Goal: Information Seeking & Learning: Learn about a topic

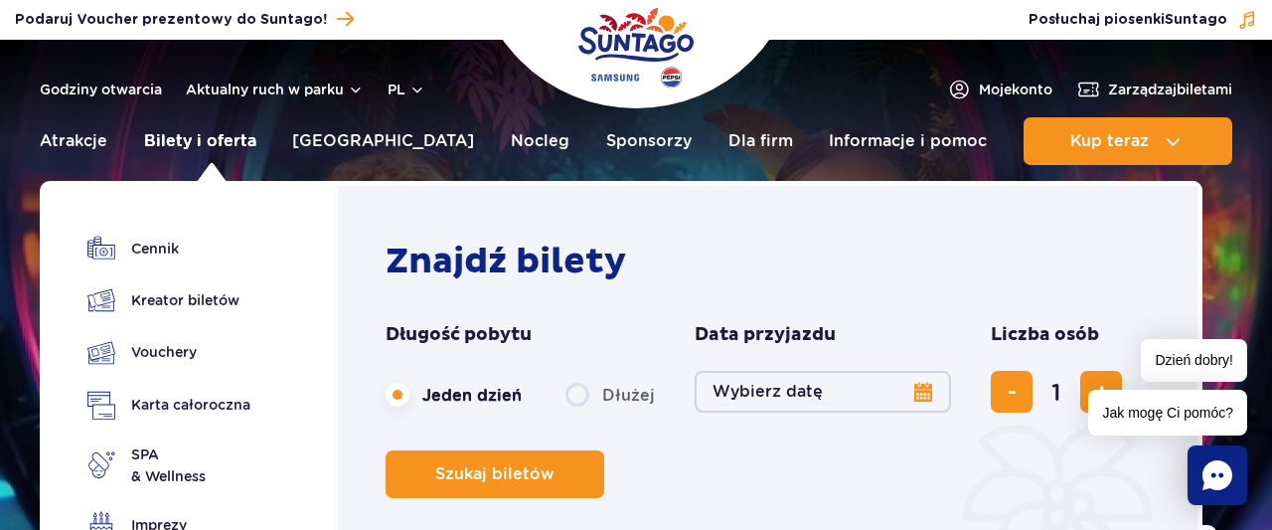
click at [202, 142] on link "Bilety i oferta" at bounding box center [200, 141] width 112 height 48
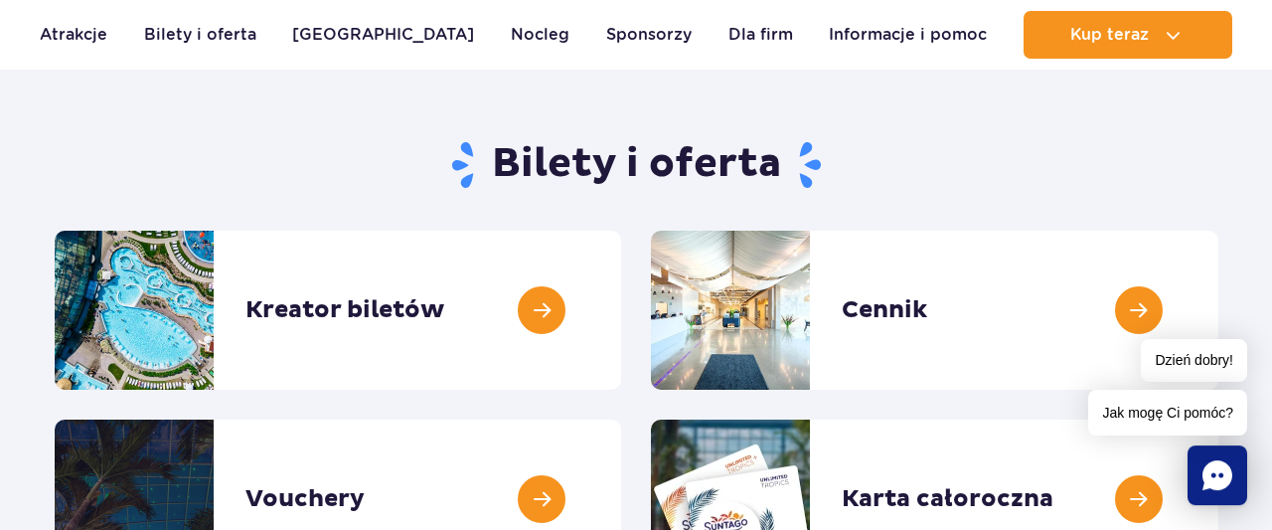
scroll to position [207, 0]
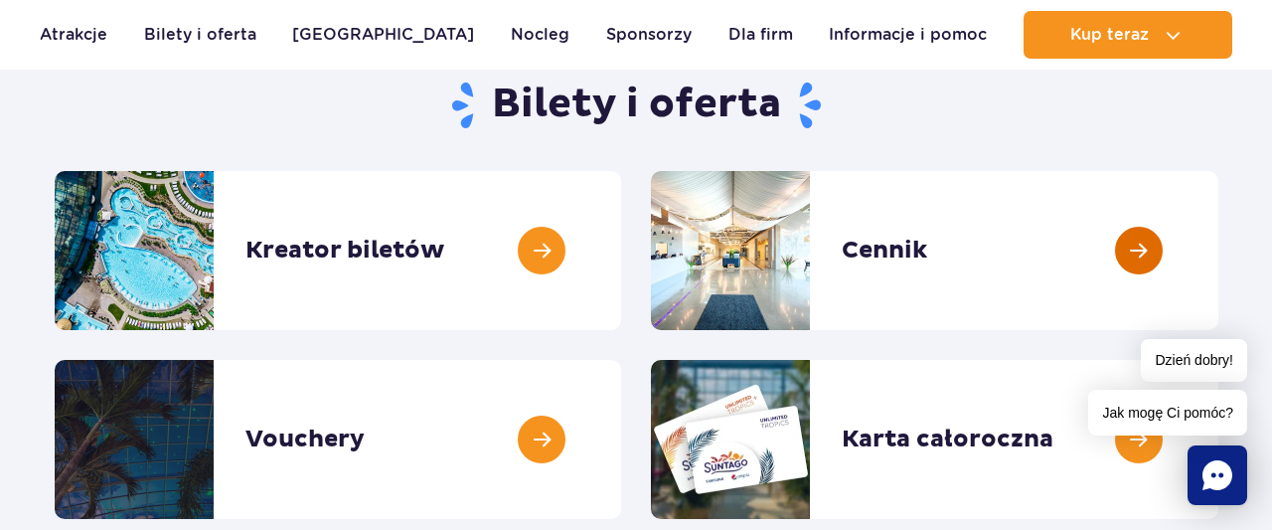
click at [1218, 249] on link at bounding box center [1218, 250] width 0 height 159
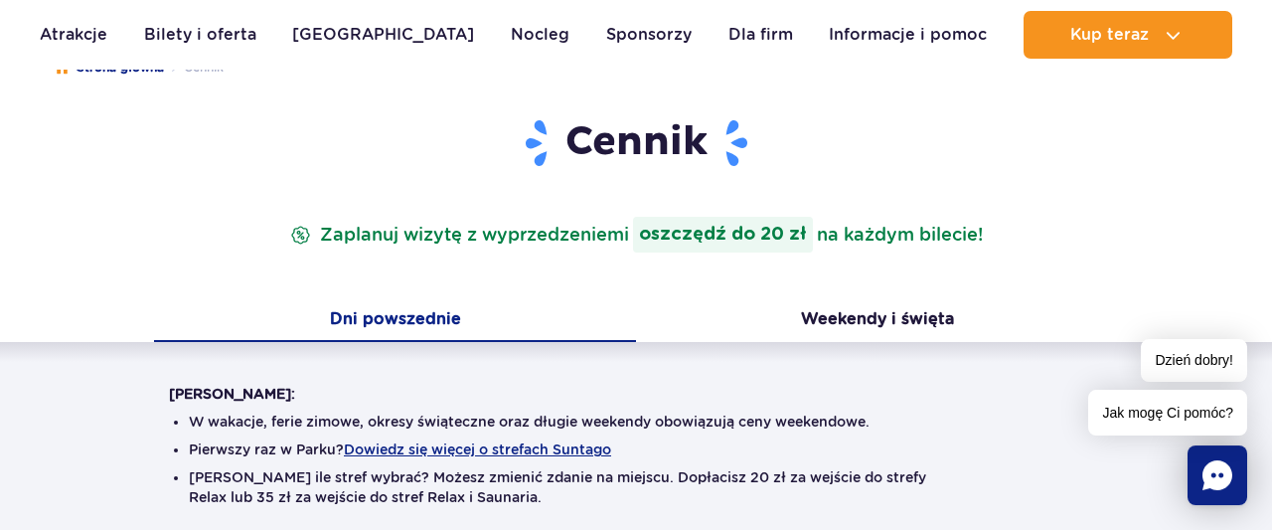
scroll to position [207, 0]
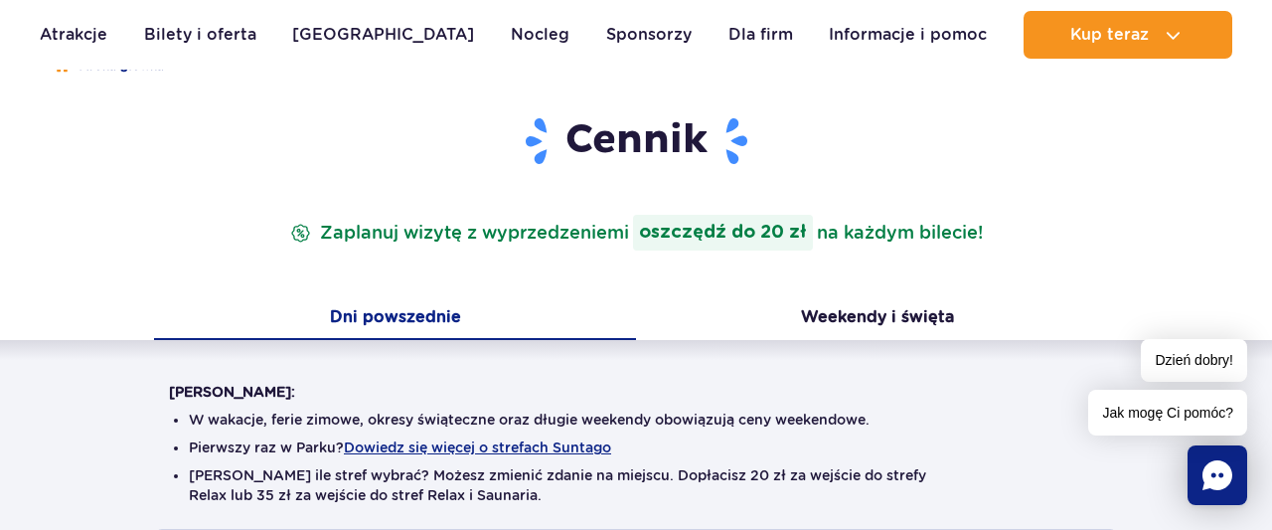
click at [448, 316] on button "Dni powszednie" at bounding box center [395, 319] width 482 height 42
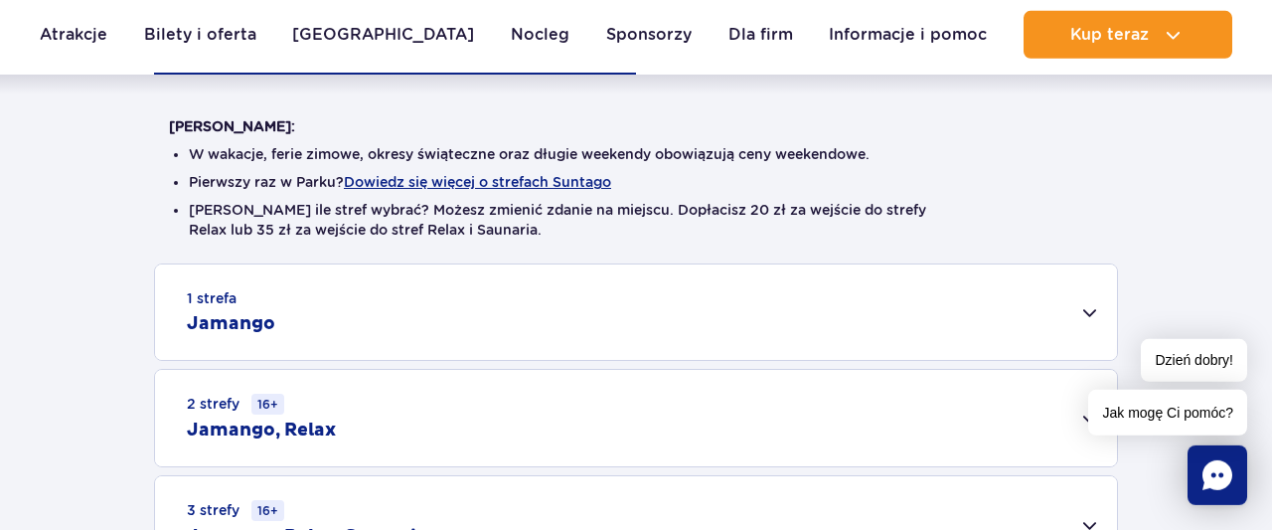
scroll to position [517, 0]
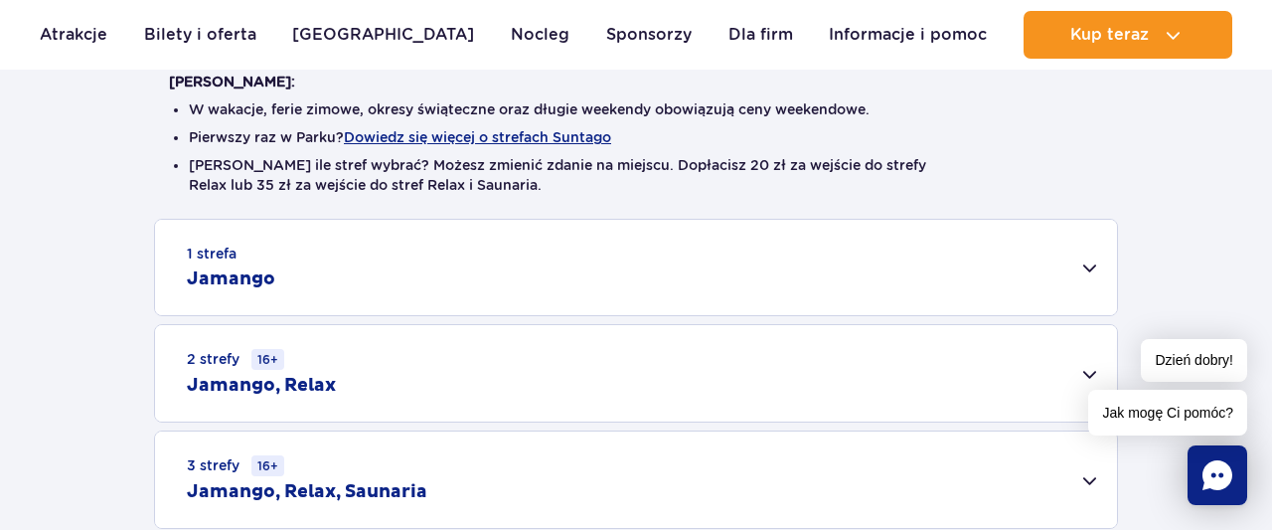
click at [1086, 266] on div "1 strefa Jamango" at bounding box center [636, 267] width 962 height 95
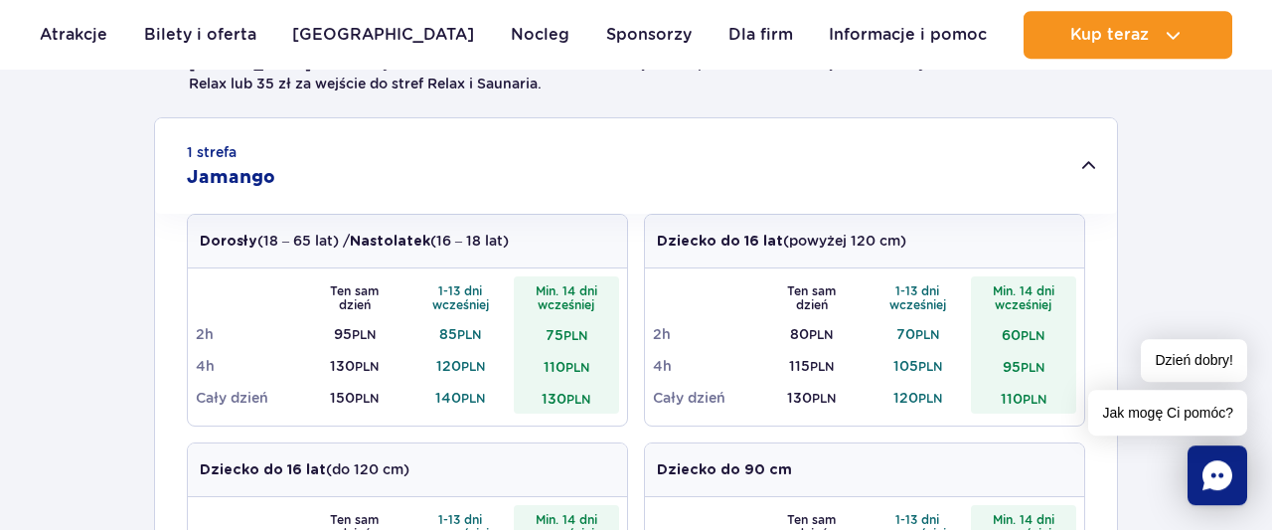
scroll to position [620, 0]
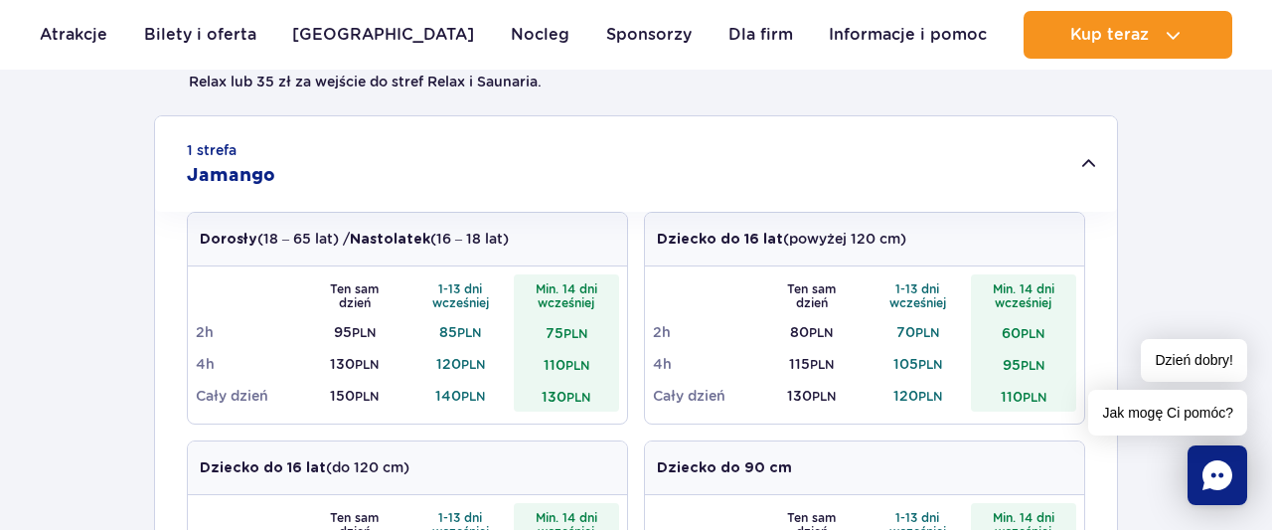
click at [679, 362] on td "4h" at bounding box center [706, 364] width 106 height 32
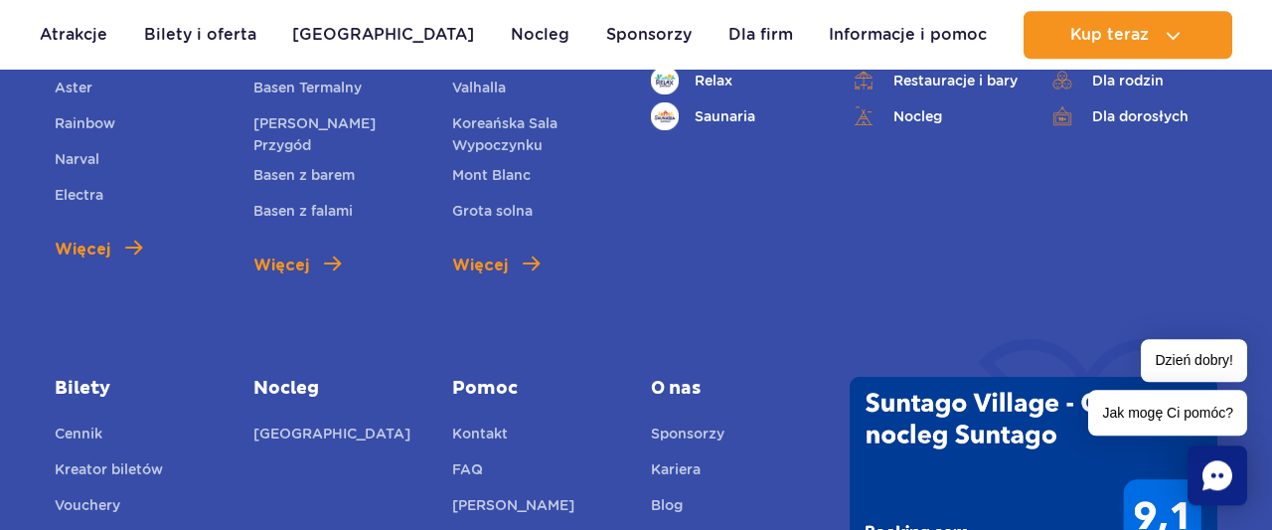
scroll to position [2894, 0]
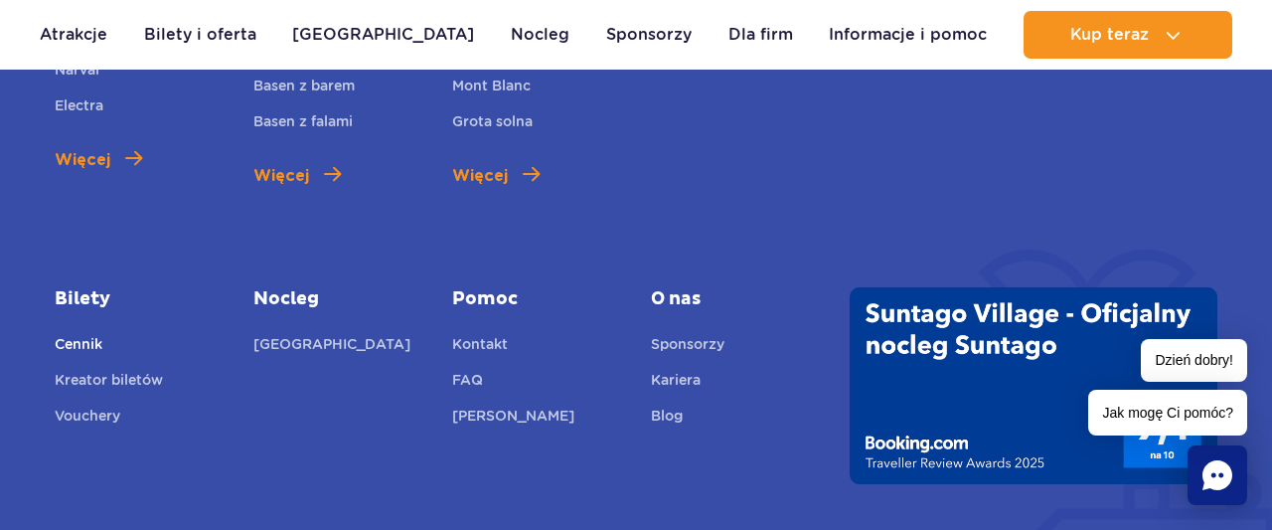
click at [84, 339] on link "Cennik" at bounding box center [79, 347] width 48 height 28
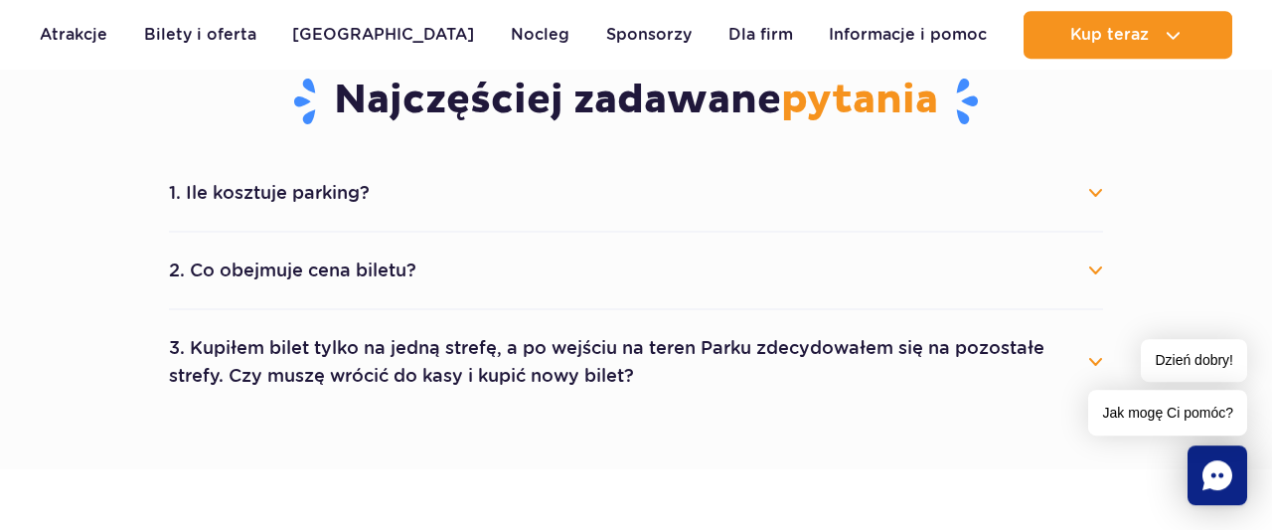
scroll to position [1137, 0]
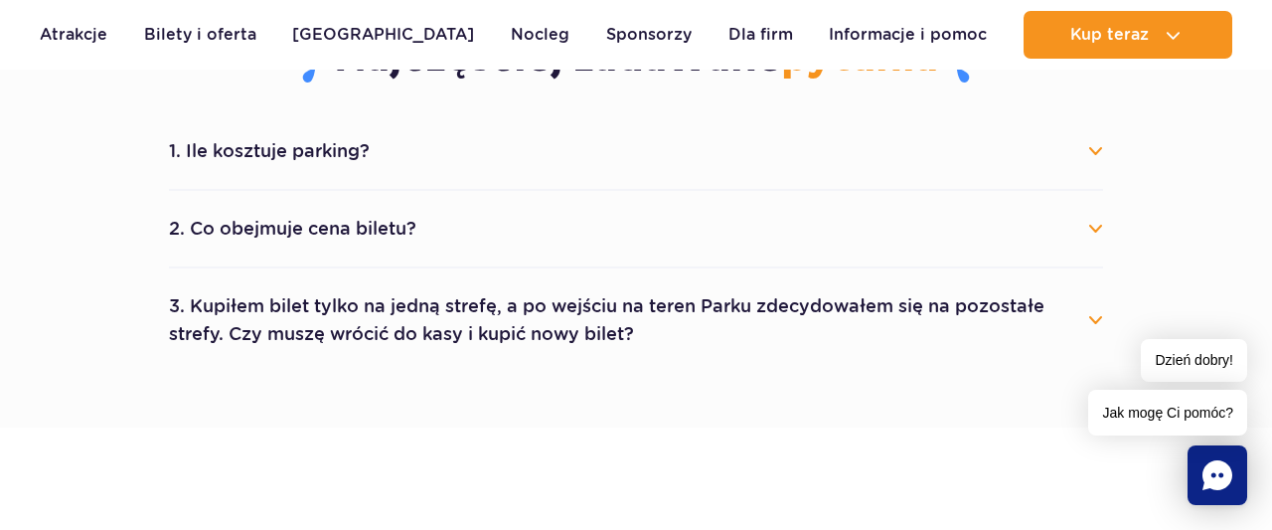
click at [314, 153] on button "1. Ile kosztuje parking?" at bounding box center [636, 151] width 934 height 44
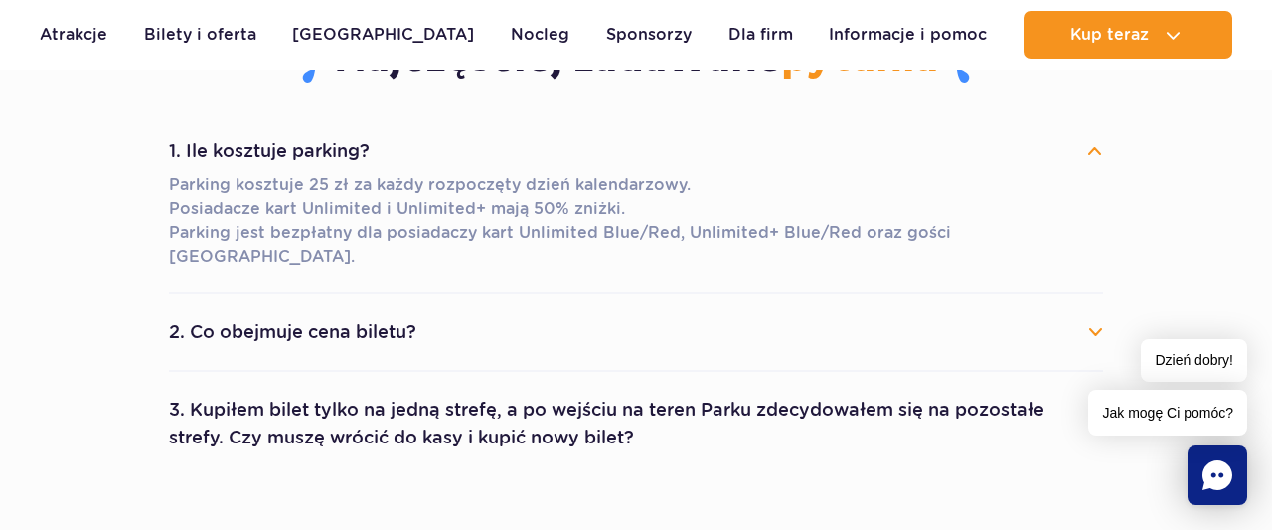
click at [293, 310] on button "2. Co obejmuje cena biletu?" at bounding box center [636, 332] width 934 height 44
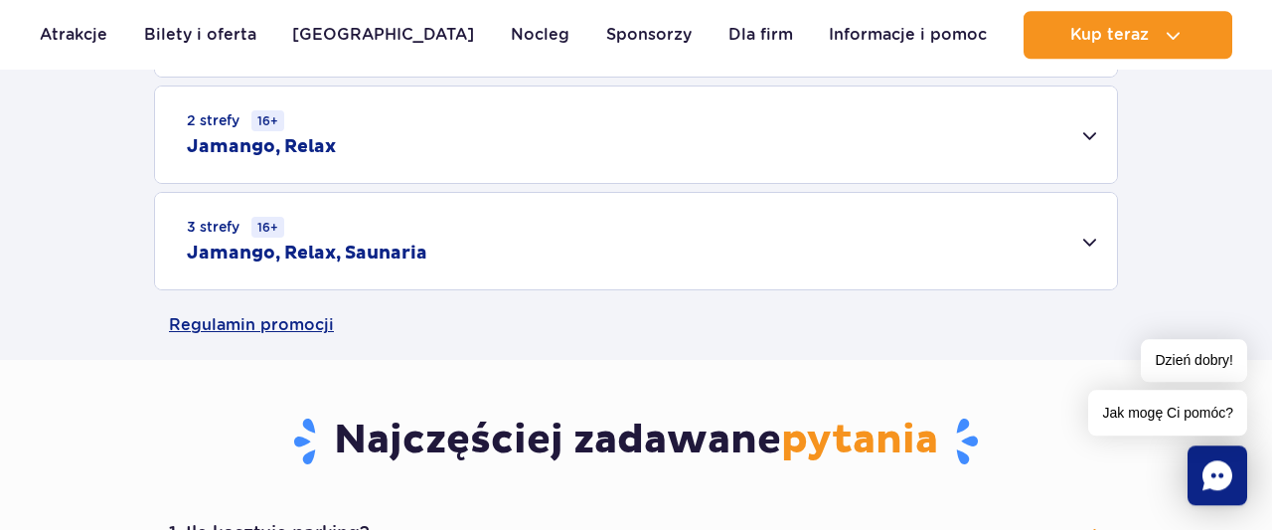
scroll to position [724, 0]
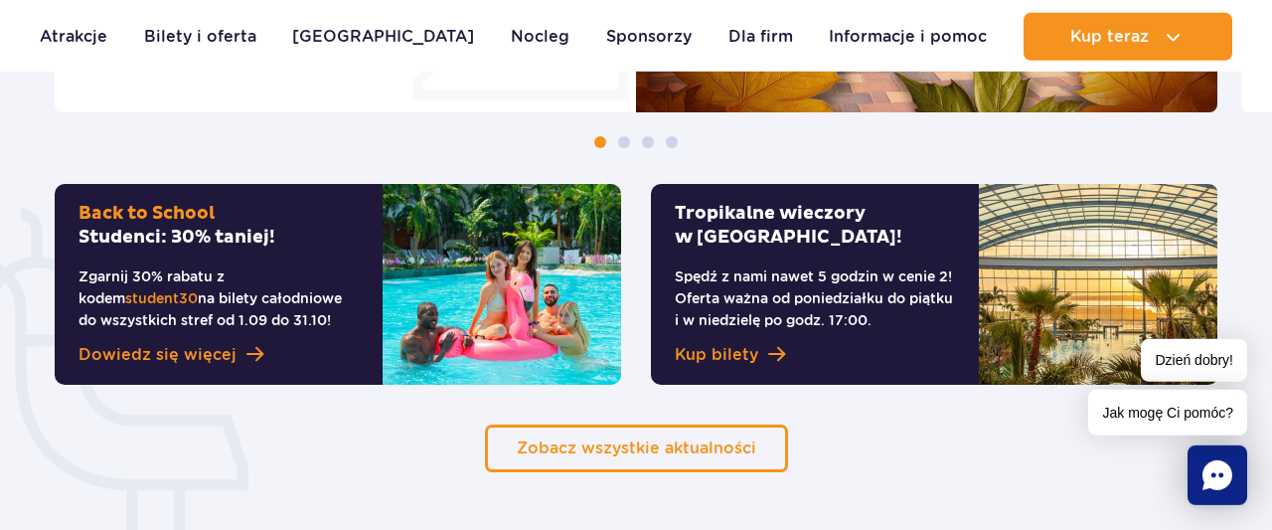
scroll to position [1447, 0]
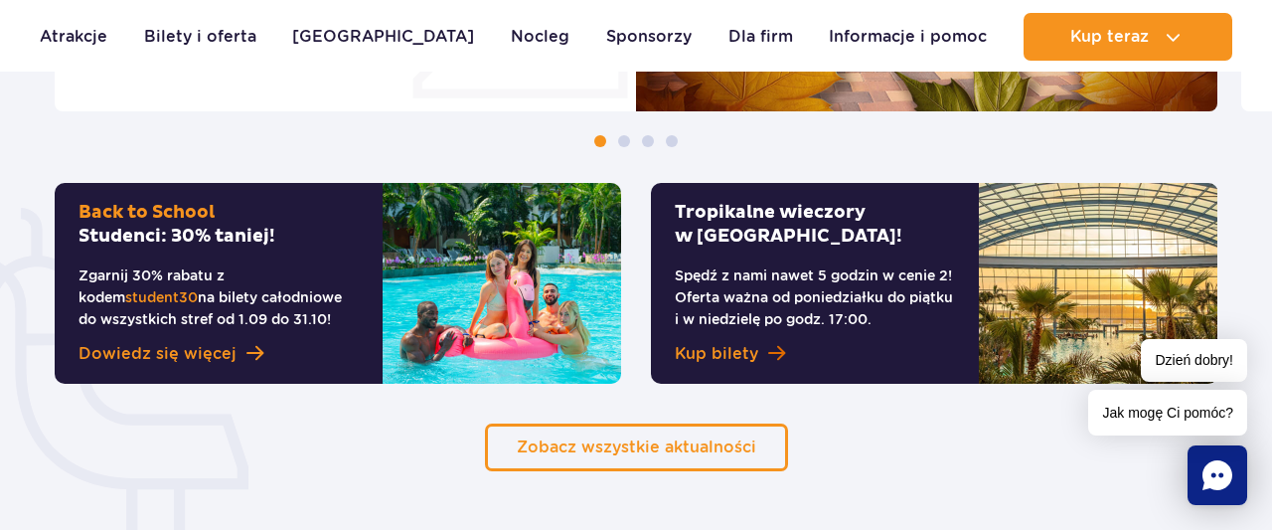
click at [716, 352] on span "Kup bilety" at bounding box center [716, 354] width 83 height 24
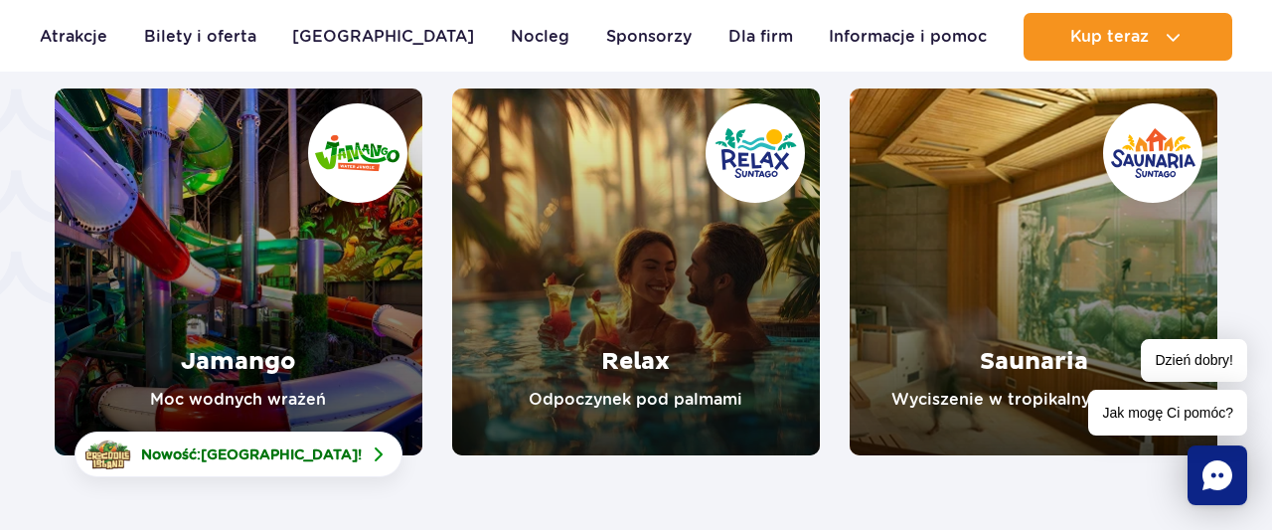
scroll to position [4341, 0]
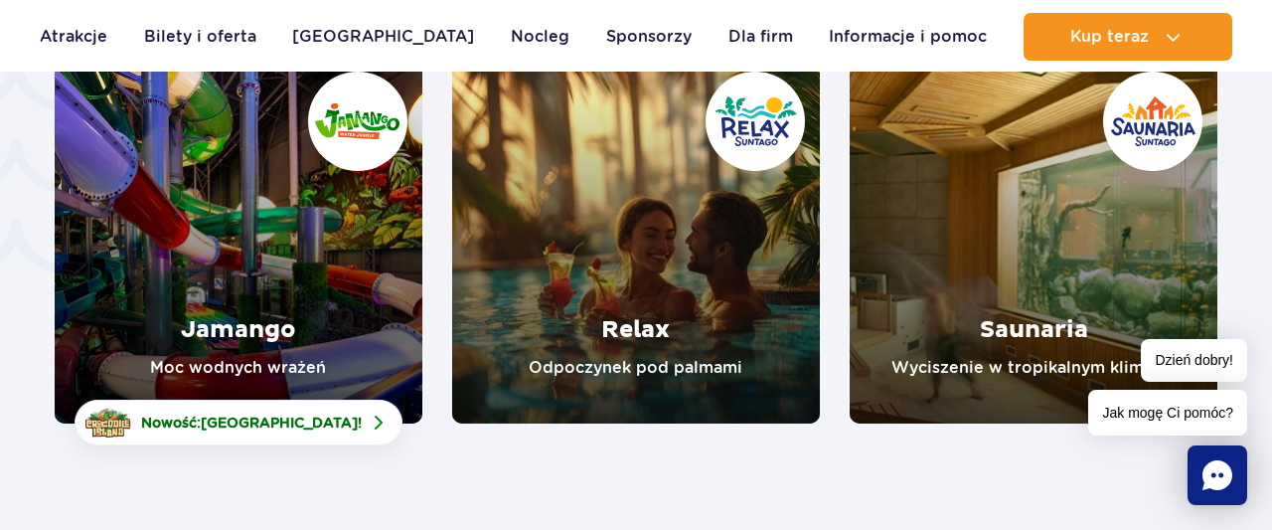
click at [211, 228] on link "Jamango" at bounding box center [239, 240] width 368 height 367
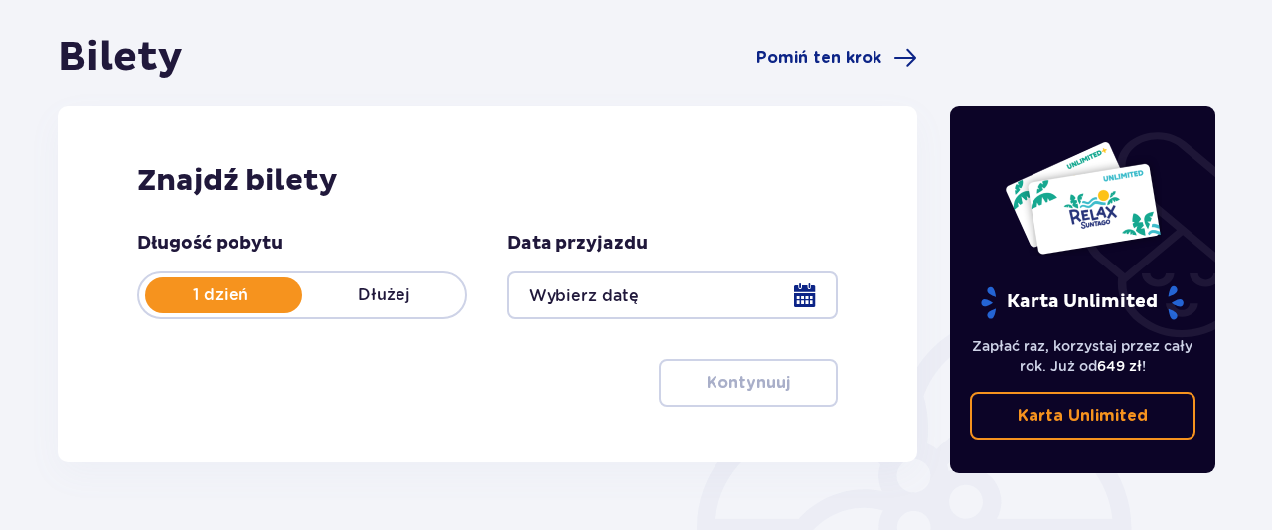
scroll to position [207, 0]
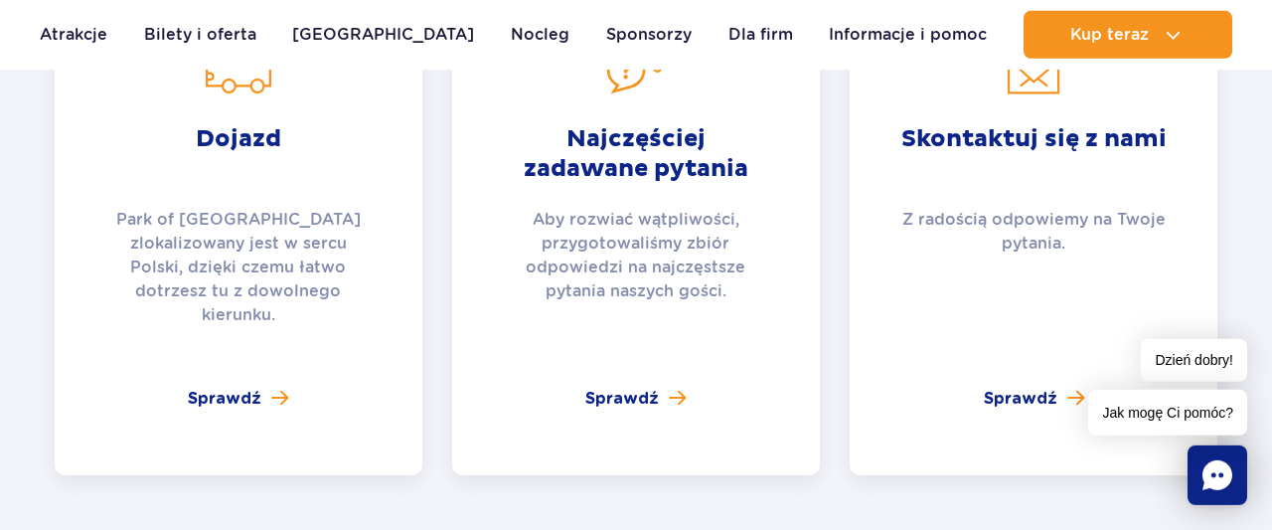
scroll to position [4548, 0]
click at [248, 386] on span "Sprawdź" at bounding box center [225, 398] width 74 height 24
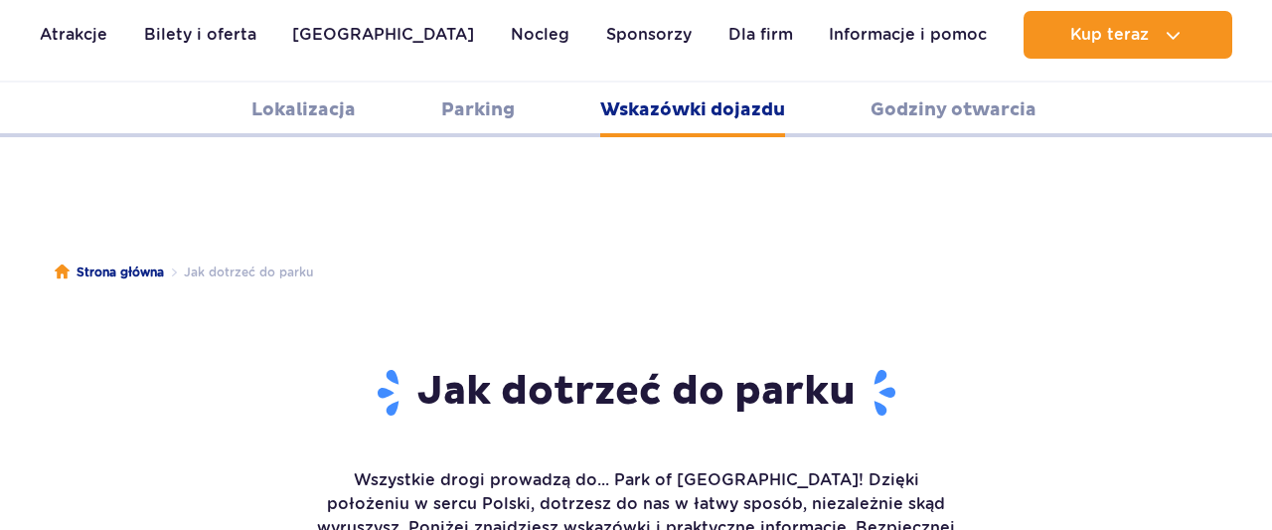
scroll to position [2644, 0]
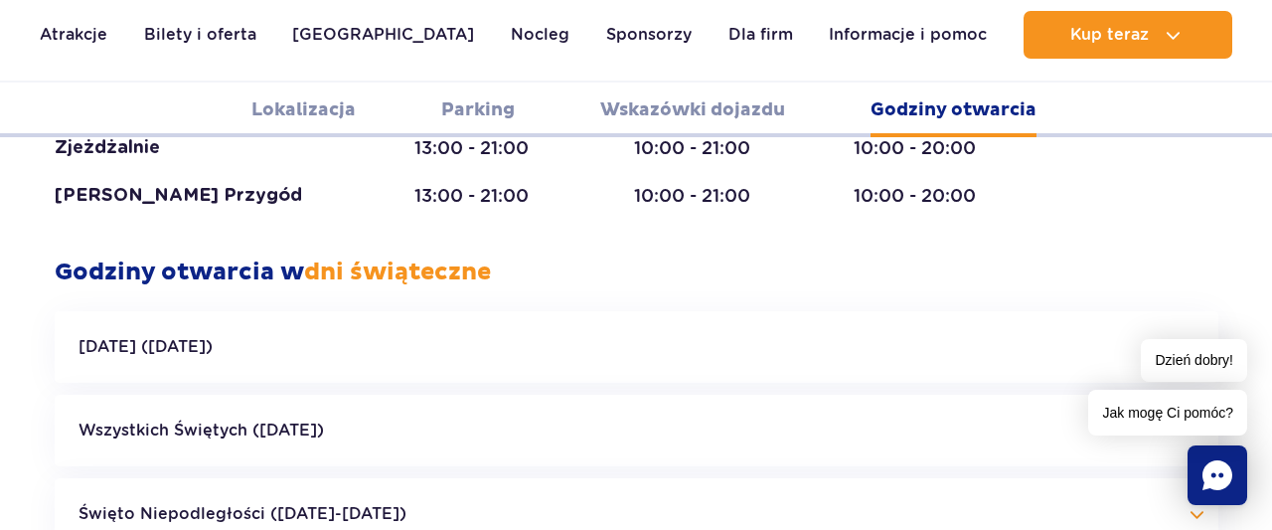
scroll to position [4401, 0]
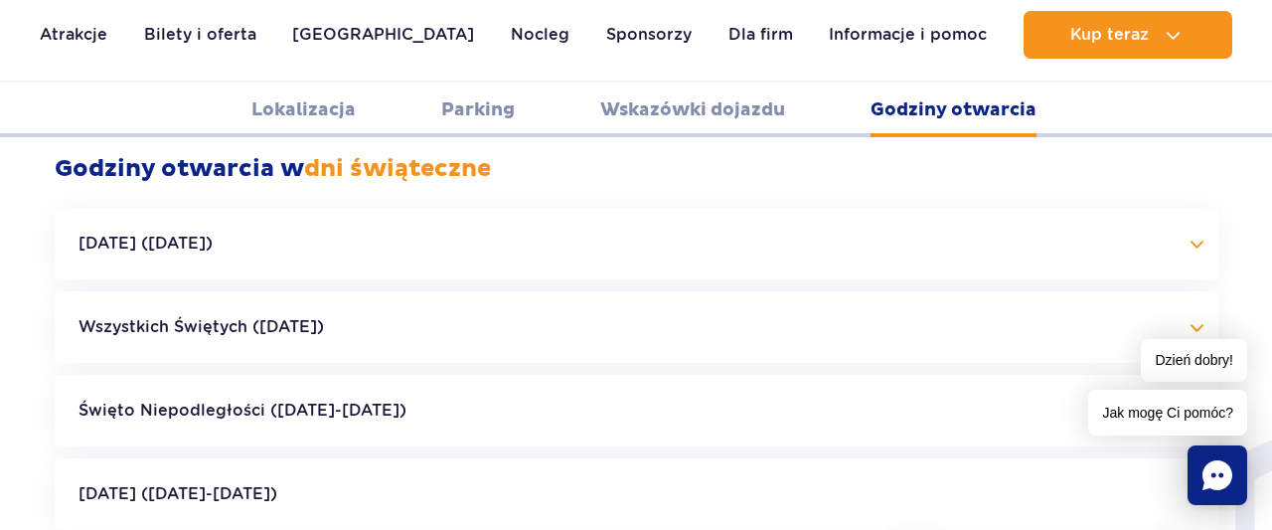
click at [230, 291] on button "Wszystkich Świętych (01.11.25)" at bounding box center [637, 327] width 1164 height 72
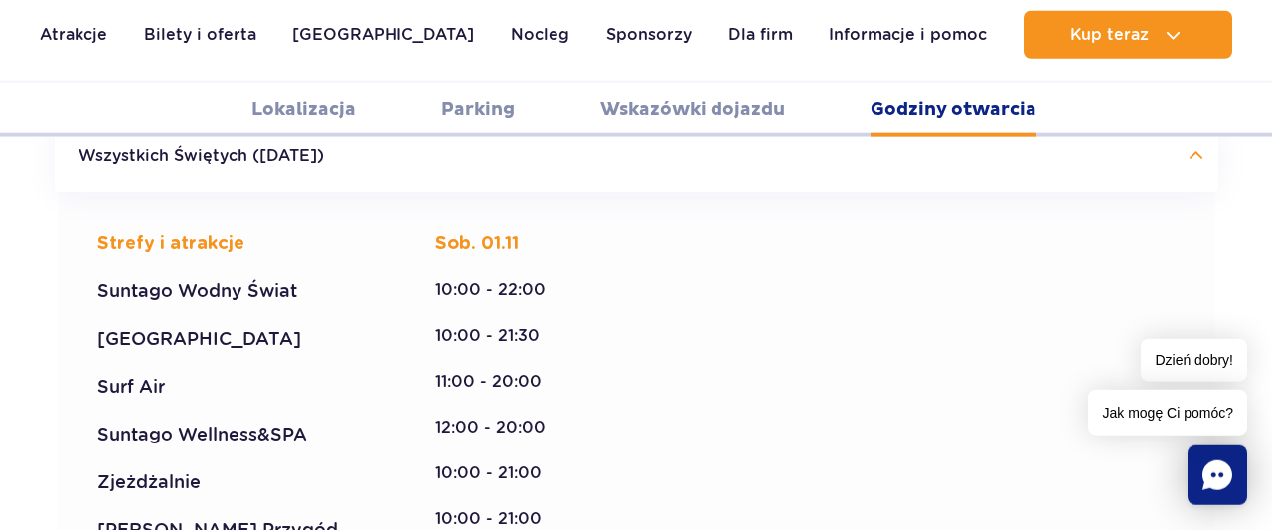
scroll to position [4711, 0]
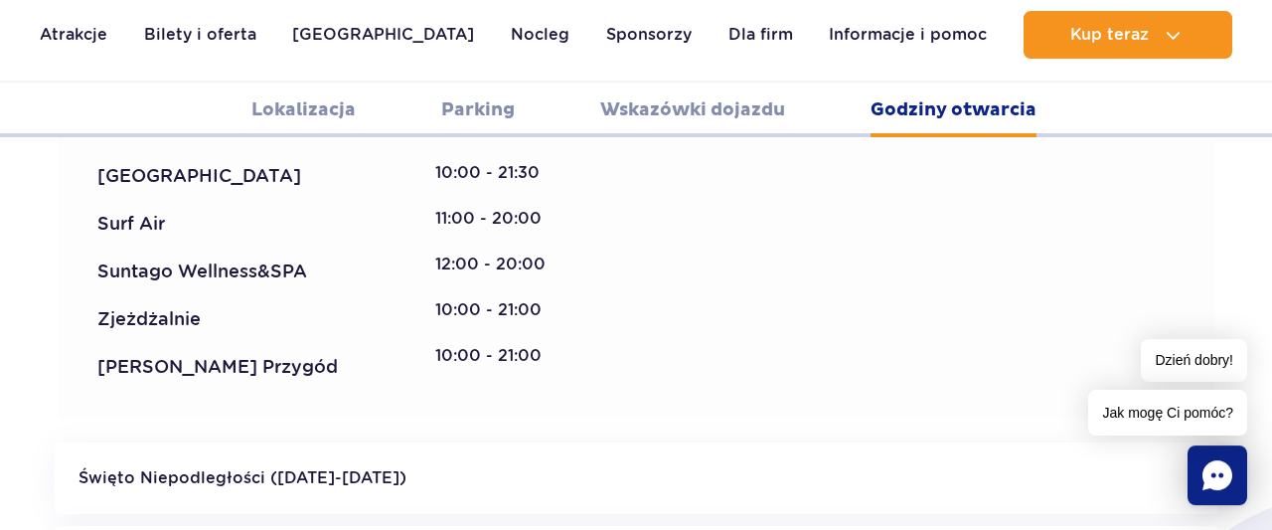
scroll to position [4704, 0]
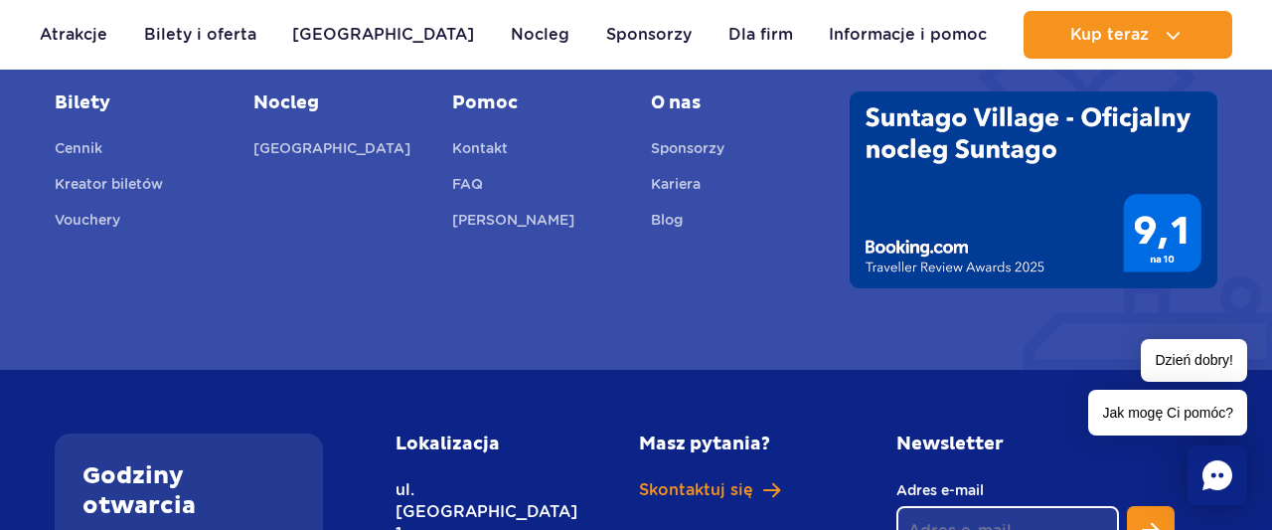
scroll to position [6166, 0]
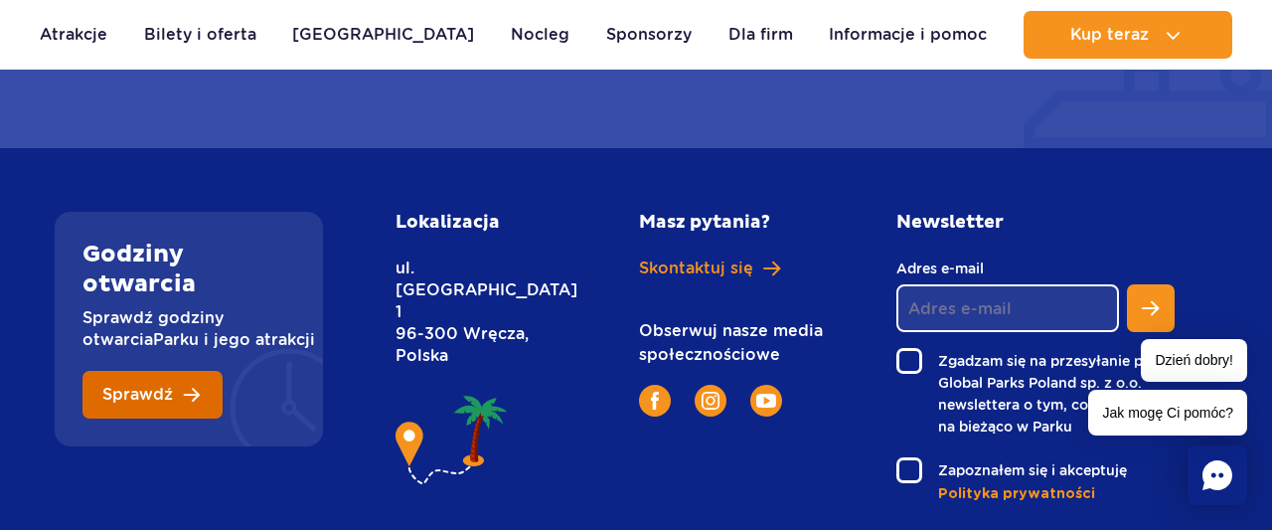
click at [157, 387] on span "Sprawdź" at bounding box center [137, 395] width 71 height 16
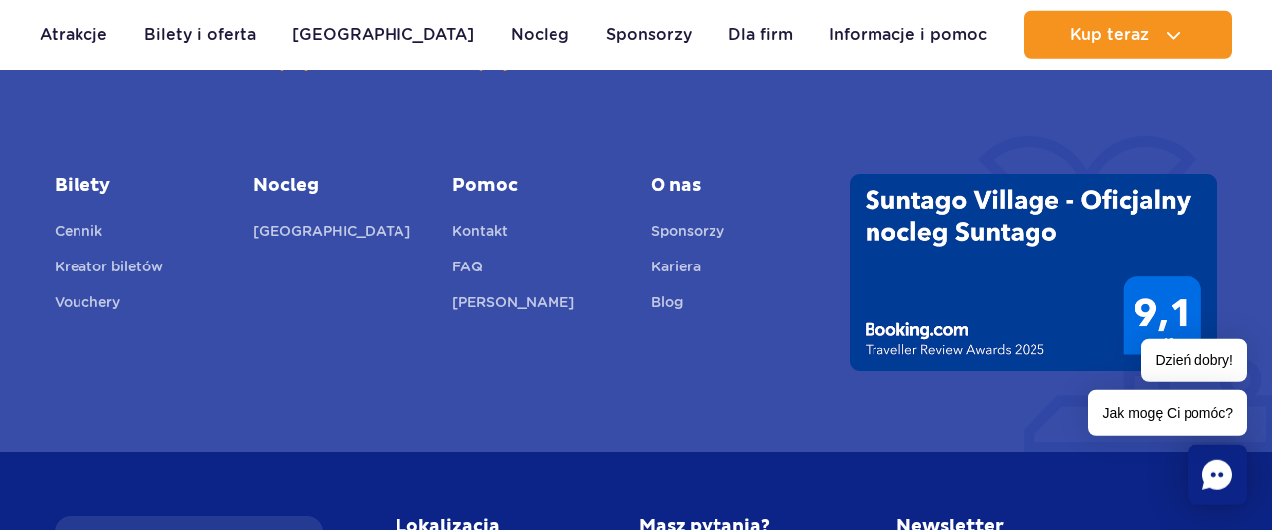
scroll to position [5856, 0]
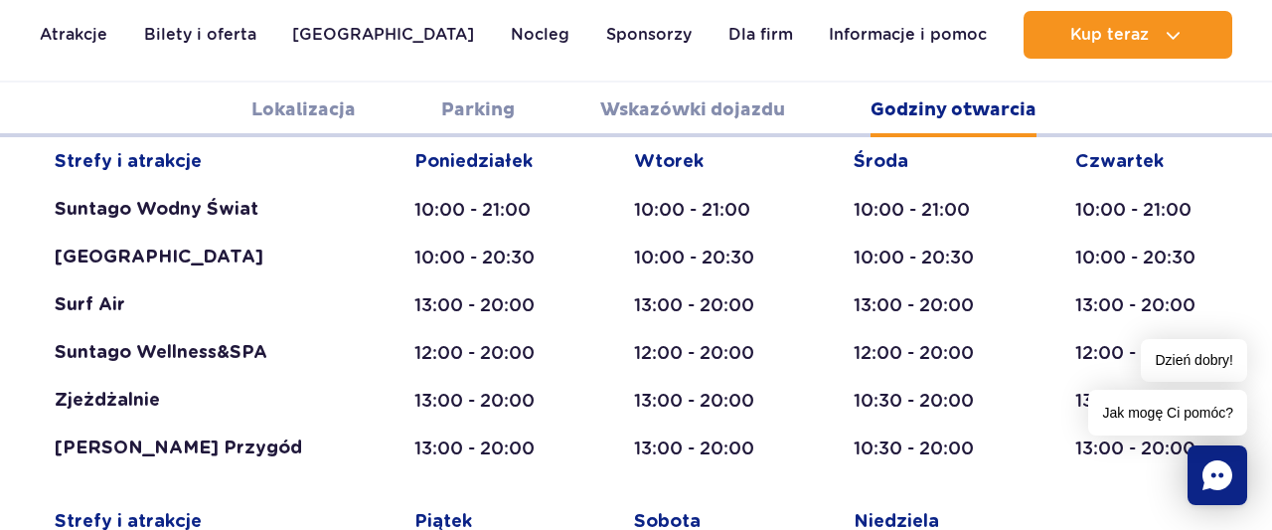
scroll to position [3168, 0]
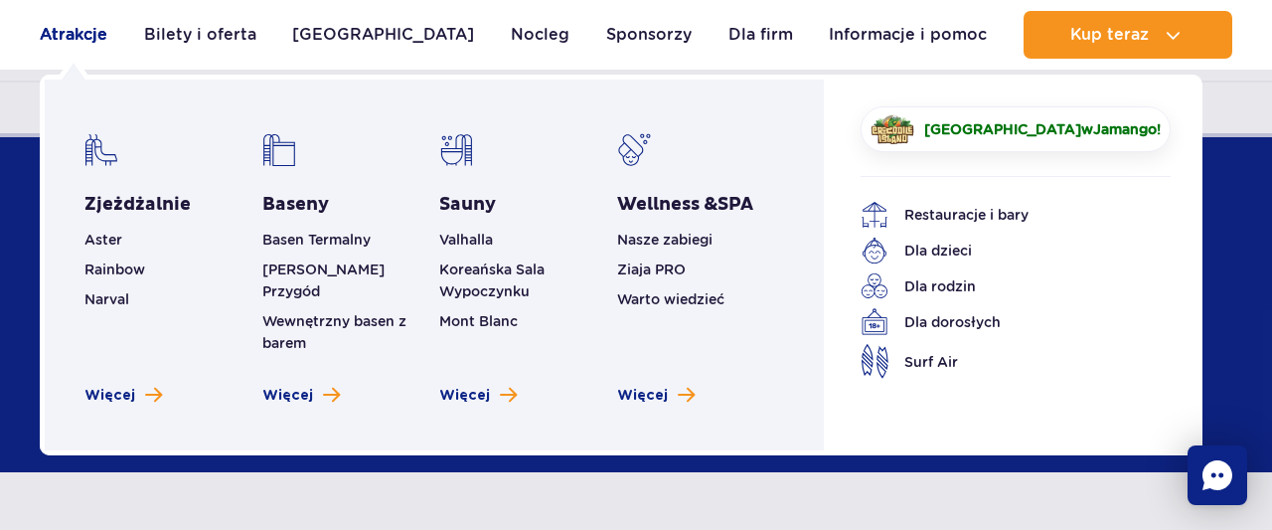
click at [79, 29] on link "Atrakcje" at bounding box center [74, 35] width 68 height 48
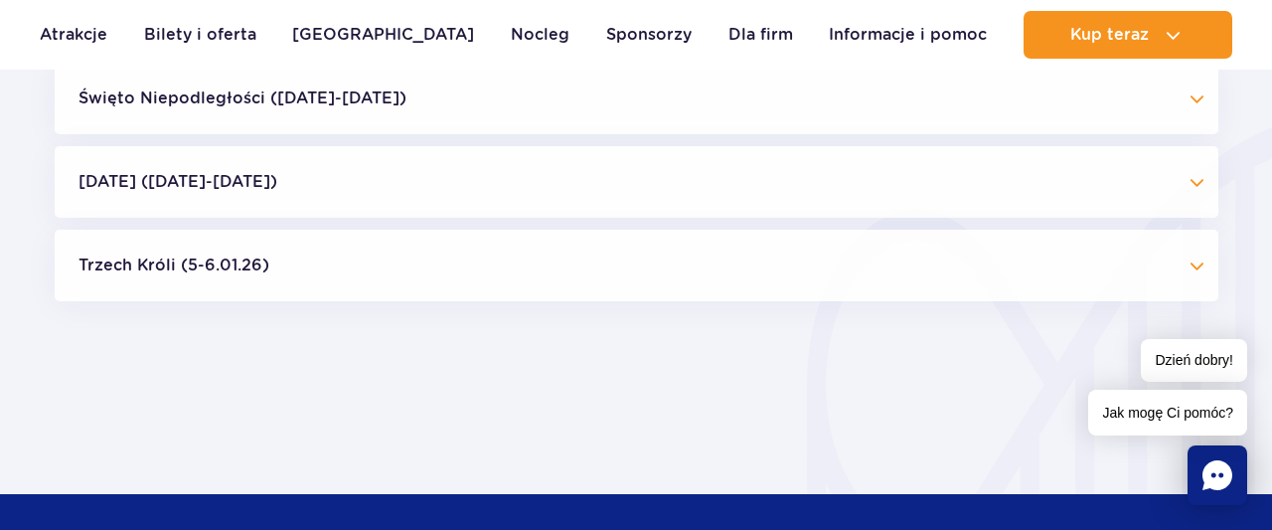
scroll to position [1778, 0]
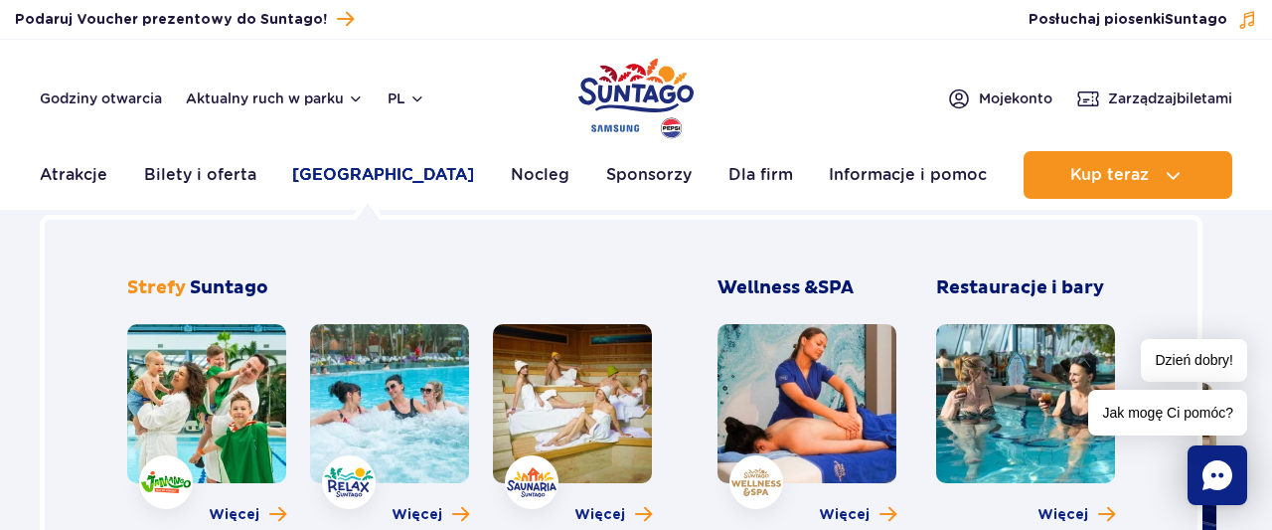
click at [377, 174] on link "[GEOGRAPHIC_DATA]" at bounding box center [383, 175] width 182 height 48
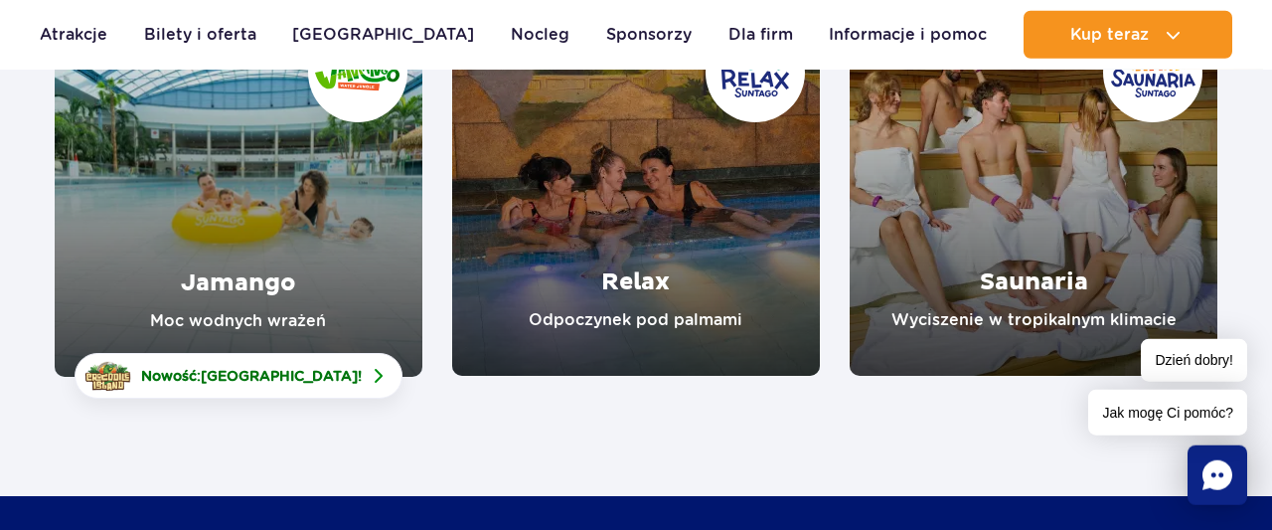
scroll to position [413, 0]
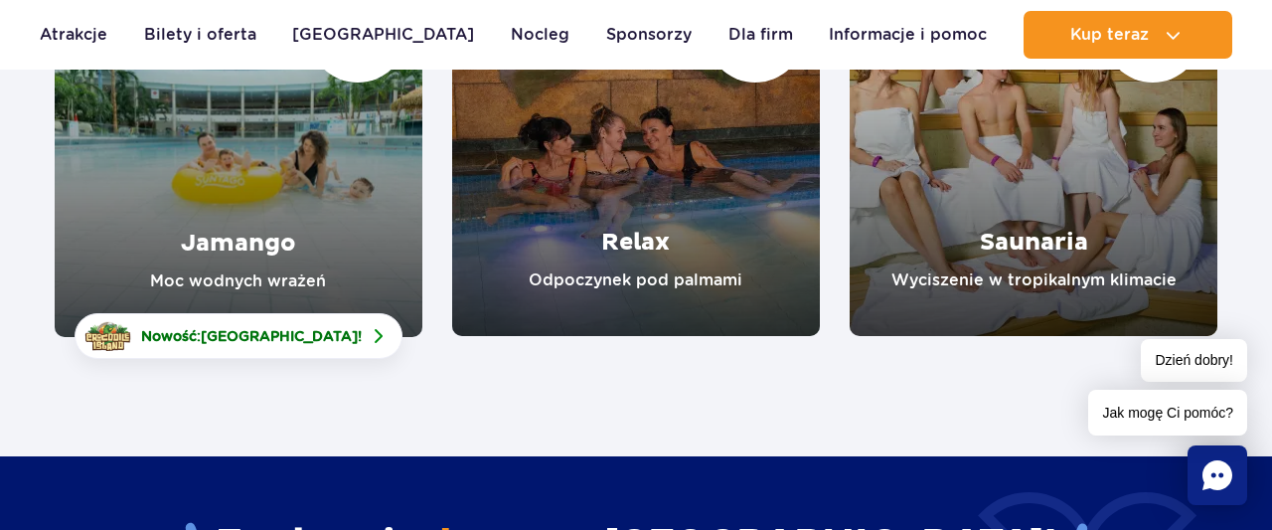
click at [296, 220] on link "Jamango" at bounding box center [239, 152] width 368 height 369
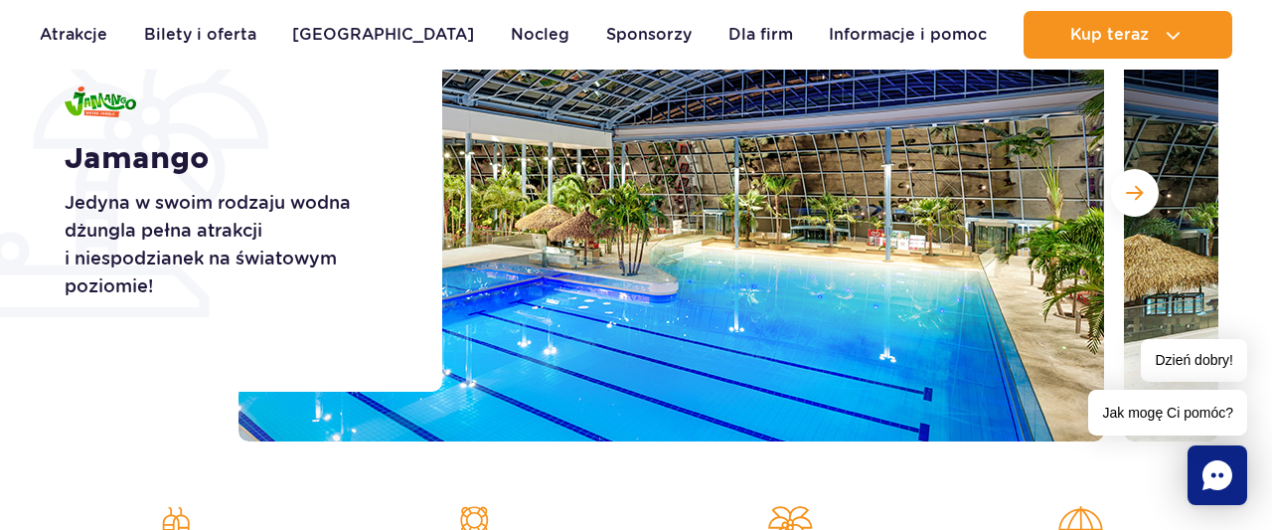
scroll to position [413, 0]
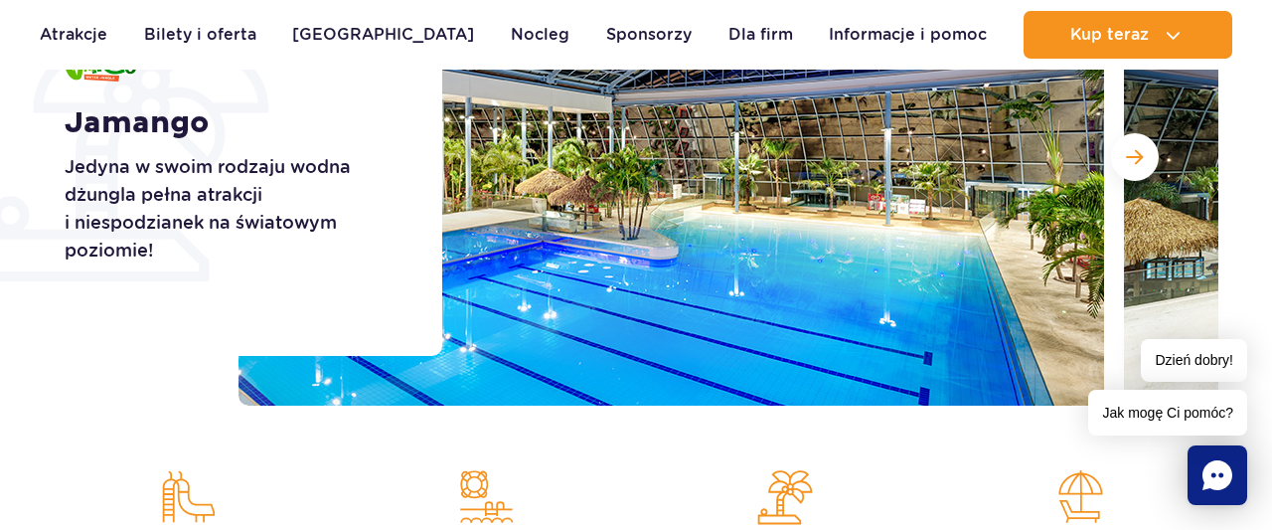
click at [59, 387] on div "Jamango Jedyna w swoim rodzaju wodna dżungla pełna atrakcji i niespodzianek na …" at bounding box center [637, 157] width 1194 height 497
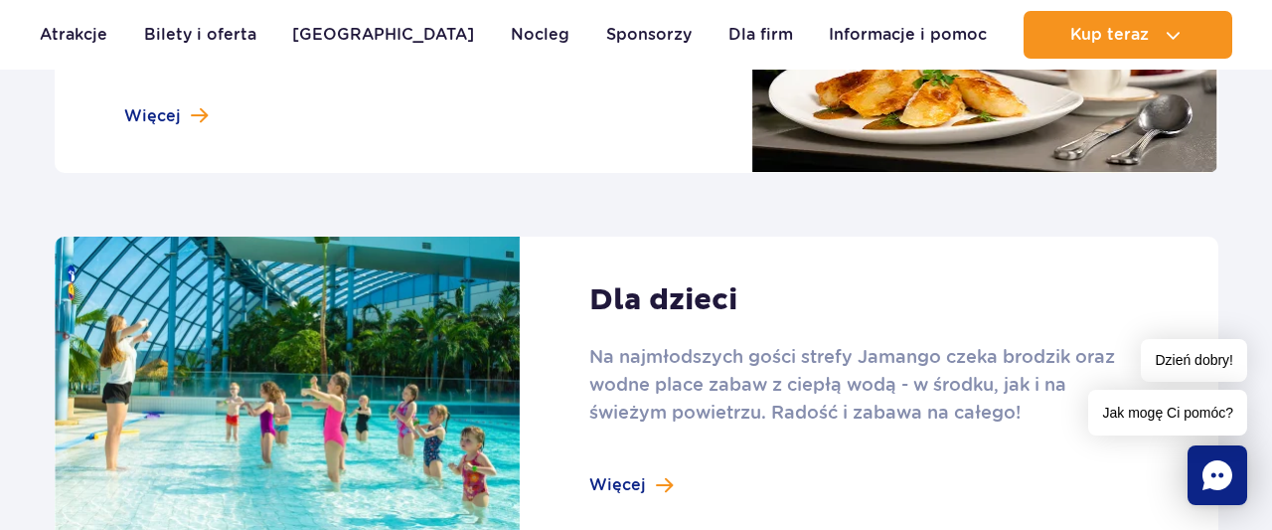
scroll to position [2791, 0]
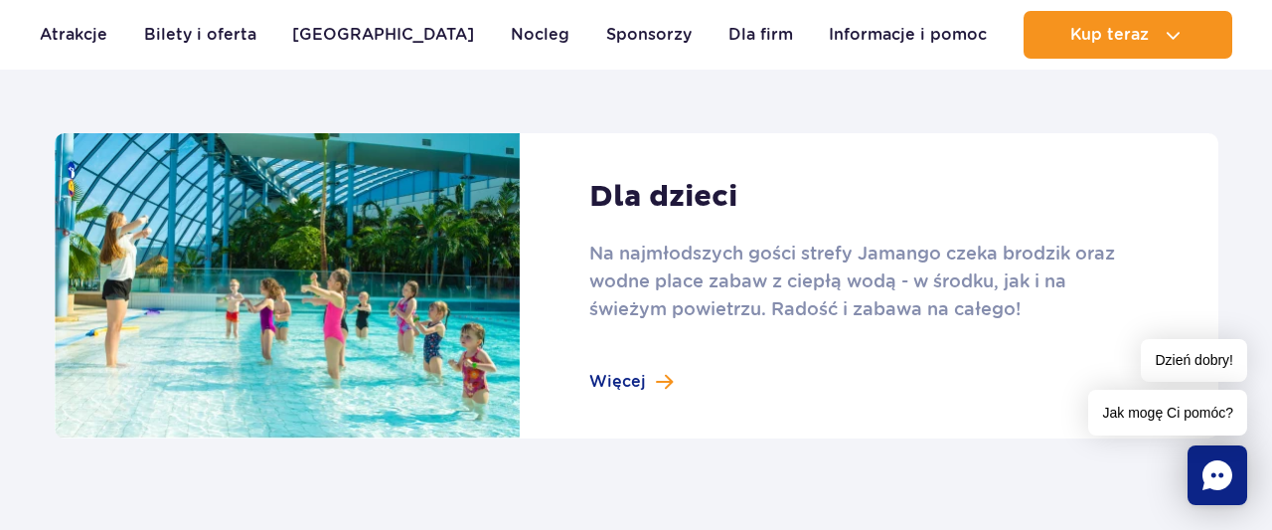
click at [609, 379] on link at bounding box center [637, 286] width 1164 height 306
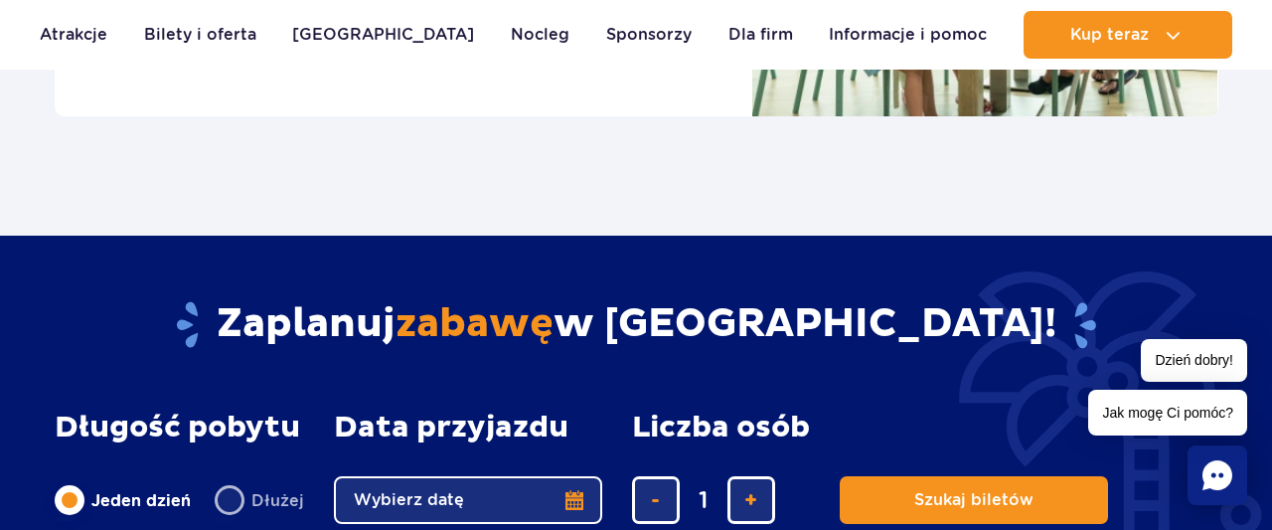
scroll to position [2687, 0]
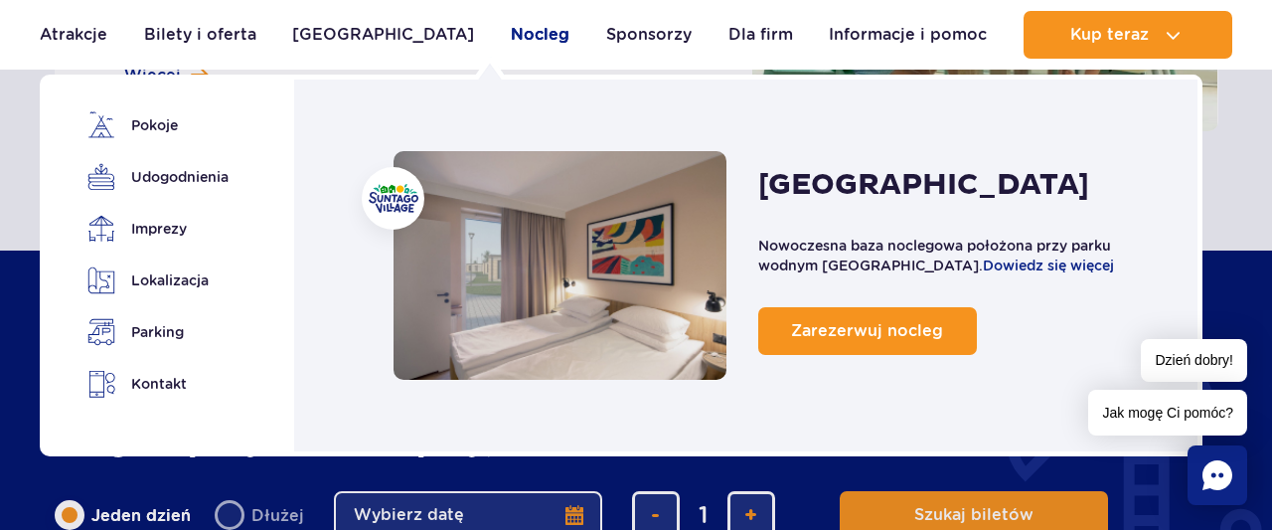
click at [511, 27] on link "Nocleg" at bounding box center [540, 35] width 59 height 48
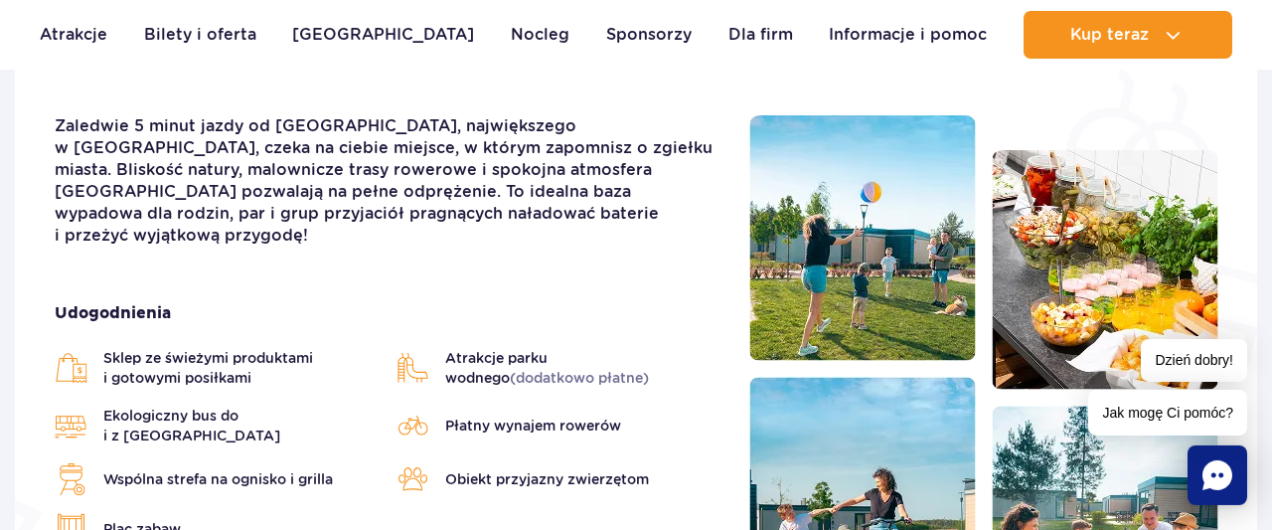
scroll to position [620, 0]
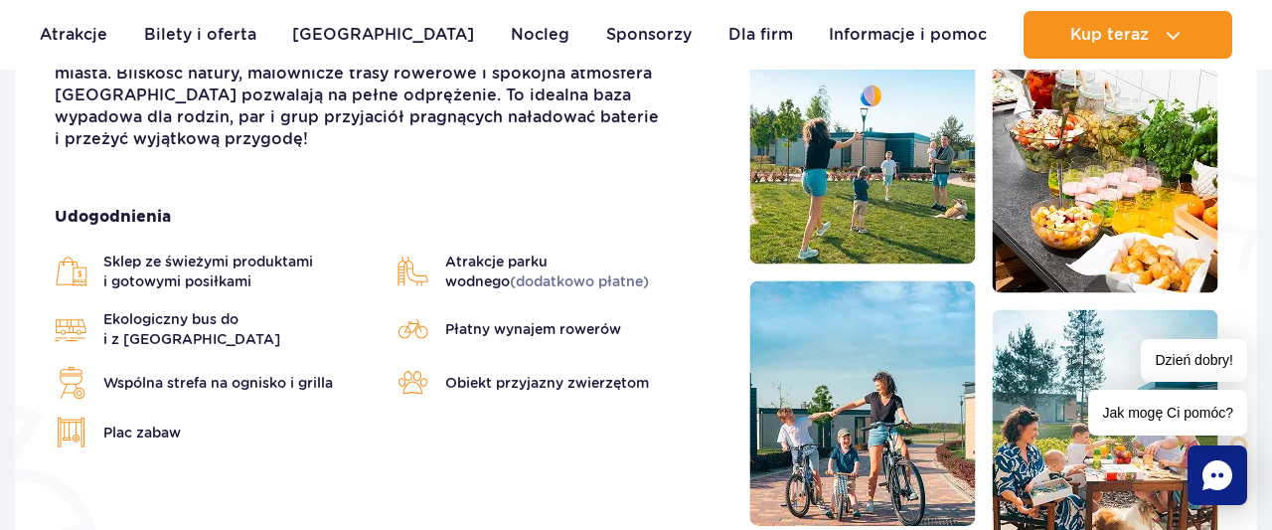
click at [236, 373] on span "Wspólna strefa na ognisko i grilla" at bounding box center [218, 383] width 230 height 20
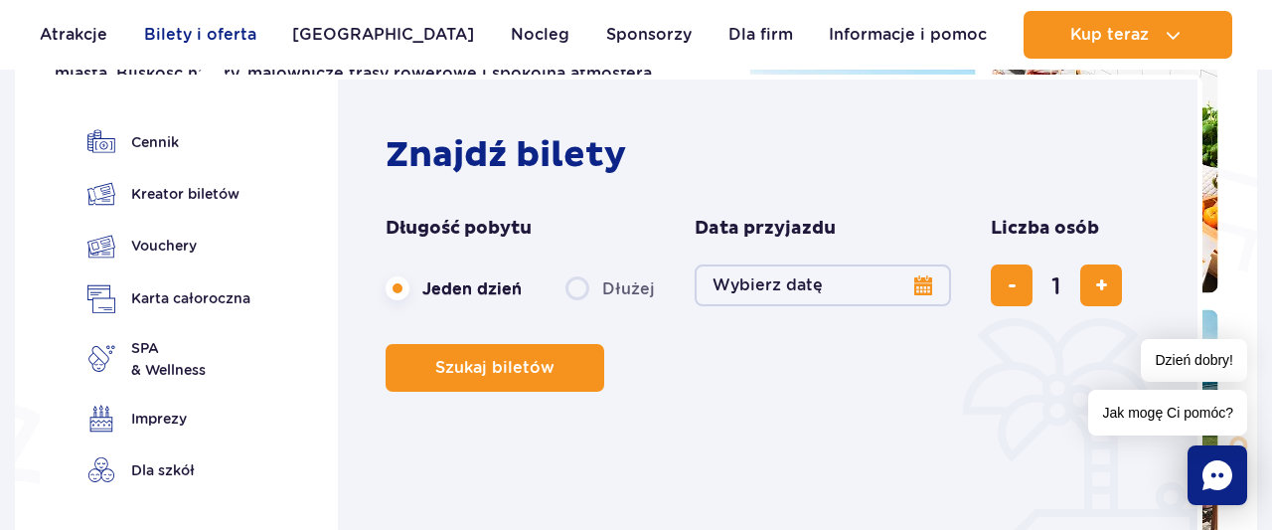
click at [235, 27] on link "Bilety i oferta" at bounding box center [200, 35] width 112 height 48
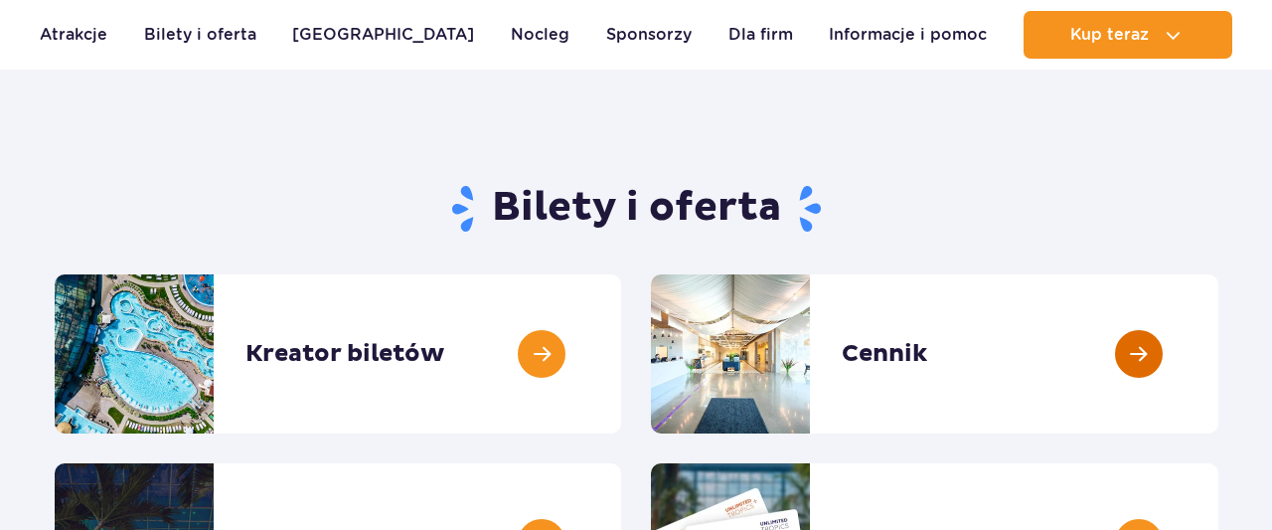
scroll to position [103, 0]
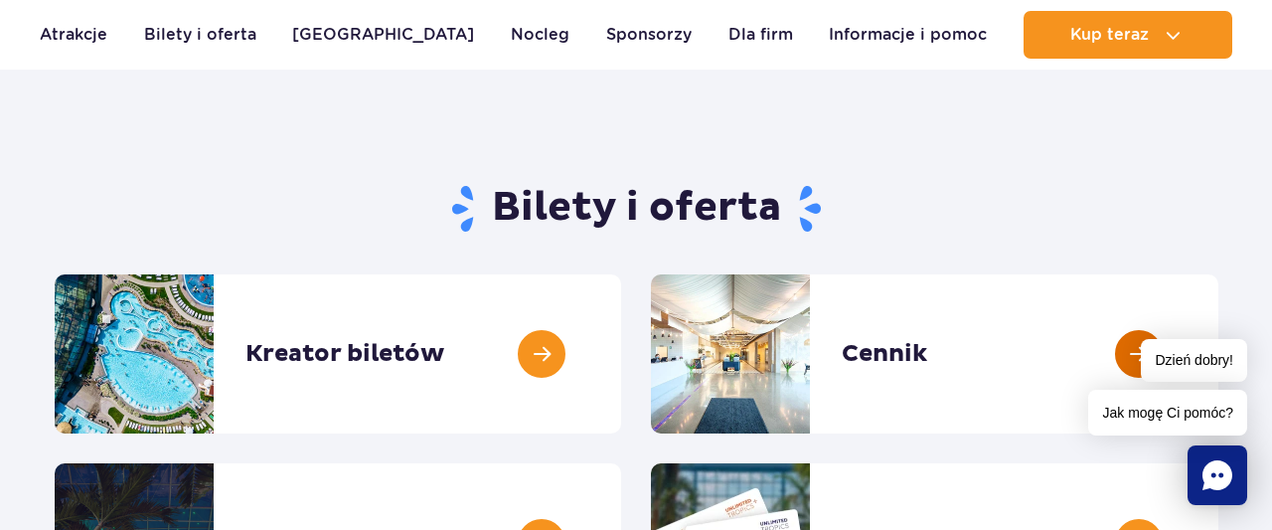
click at [1218, 357] on link at bounding box center [1218, 353] width 0 height 159
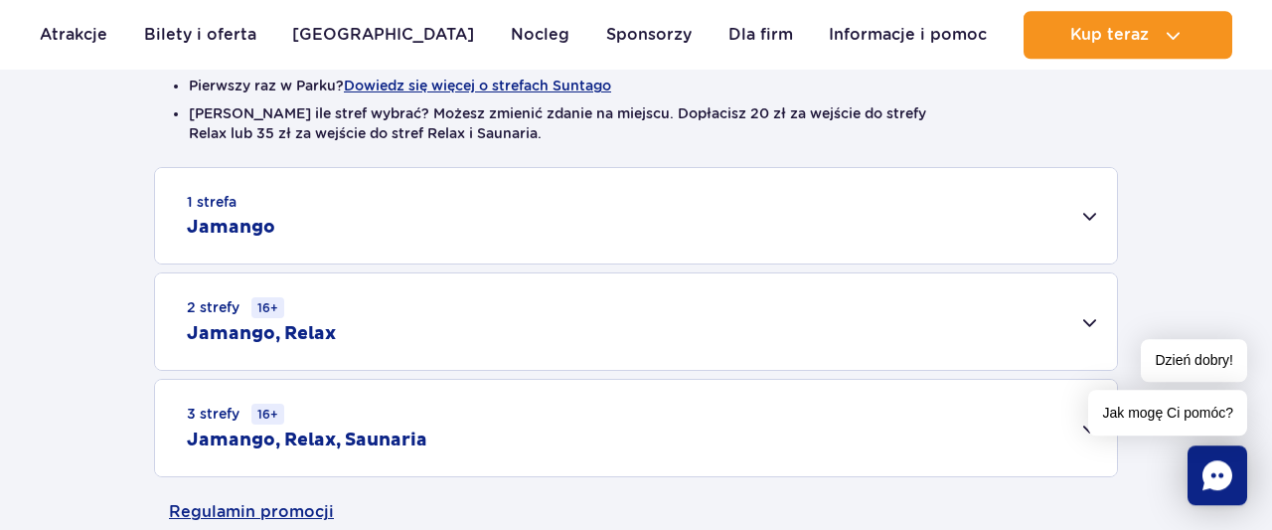
scroll to position [620, 0]
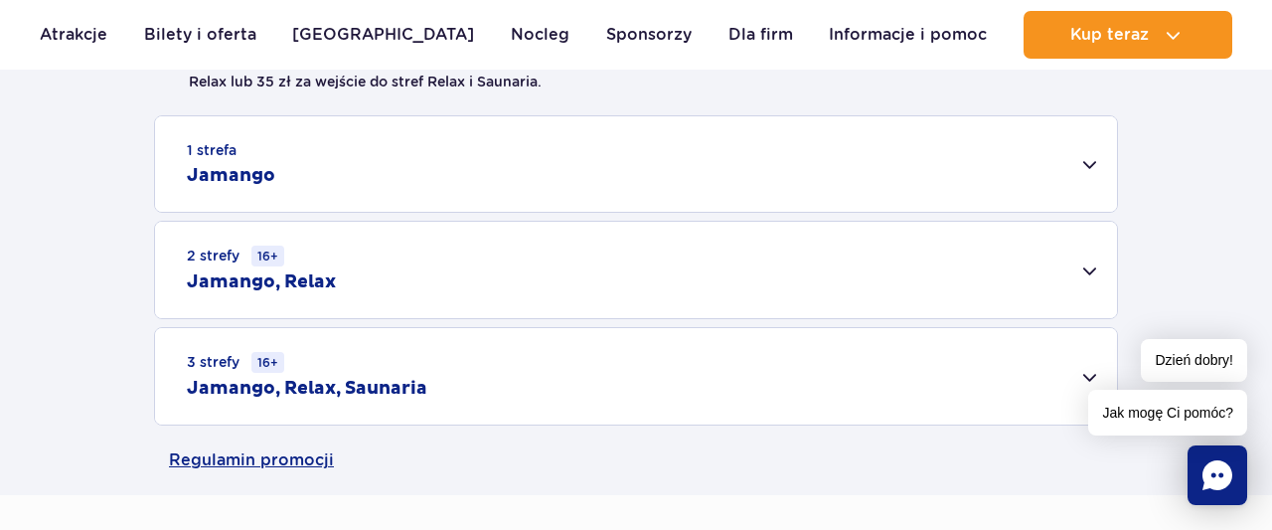
click at [1084, 164] on div "1 strefa Jamango" at bounding box center [636, 163] width 962 height 95
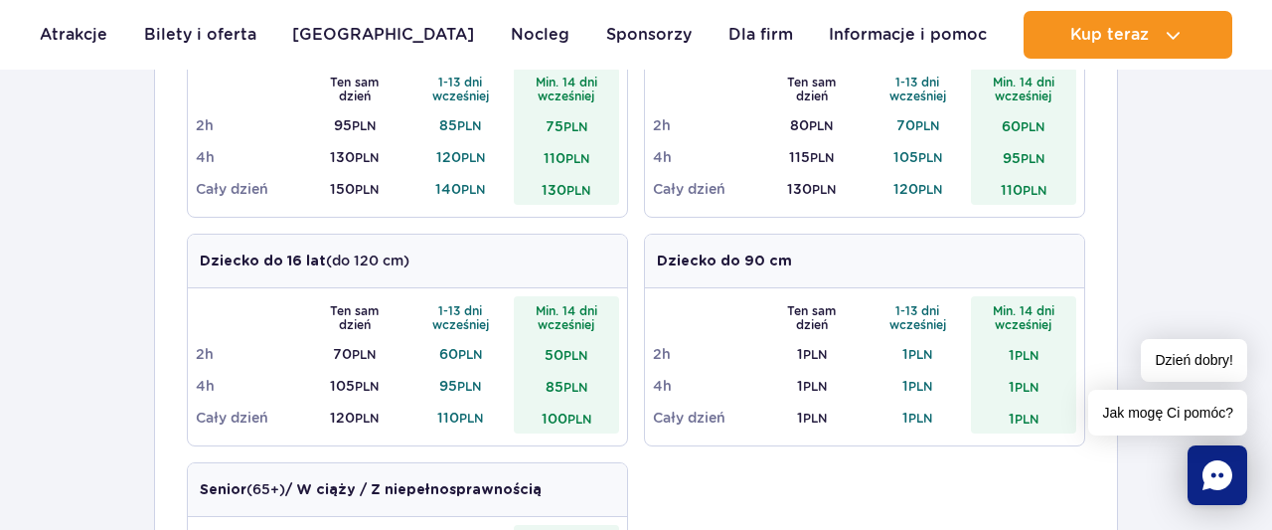
scroll to position [724, 0]
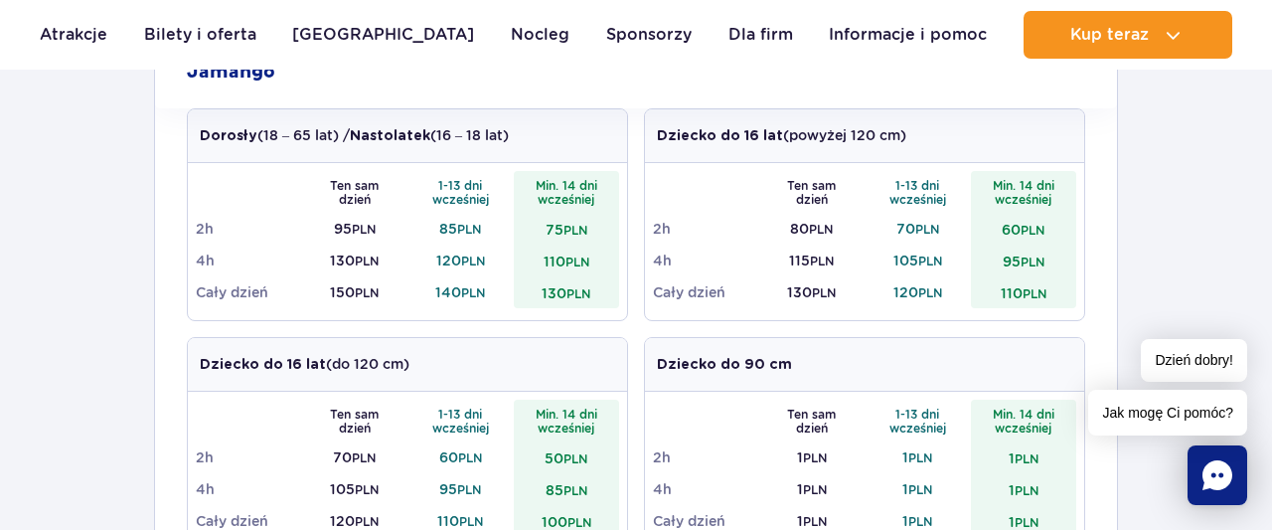
click at [1202, 157] on div "1 strefa Jamango Dorosły (18 – 65 lat) / Nastolatek (16 – 18 lat) Ten sam dzień…" at bounding box center [636, 528] width 1272 height 1032
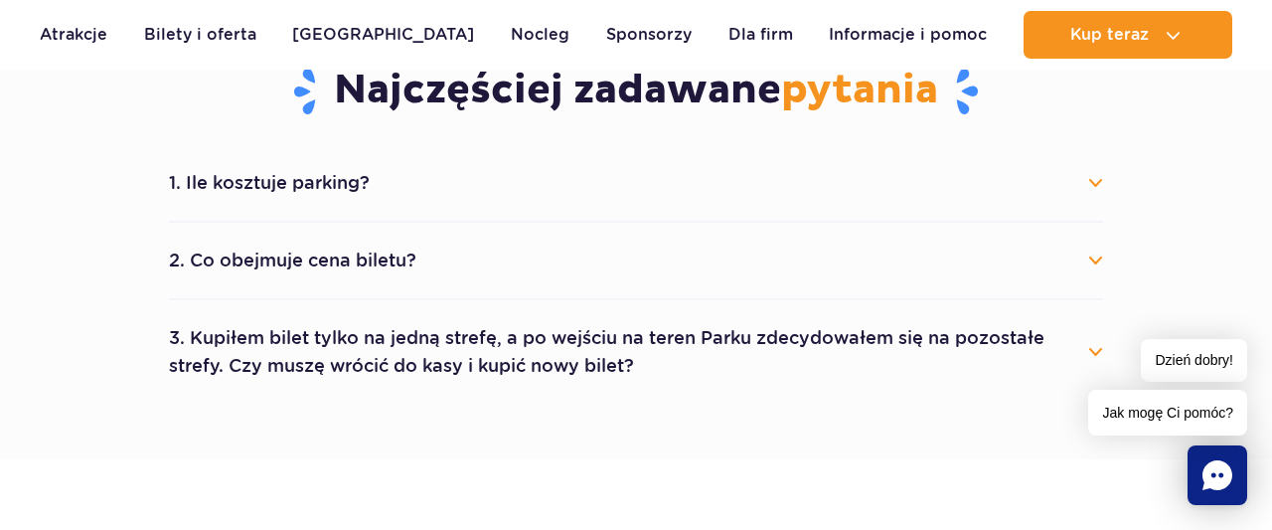
scroll to position [2067, 0]
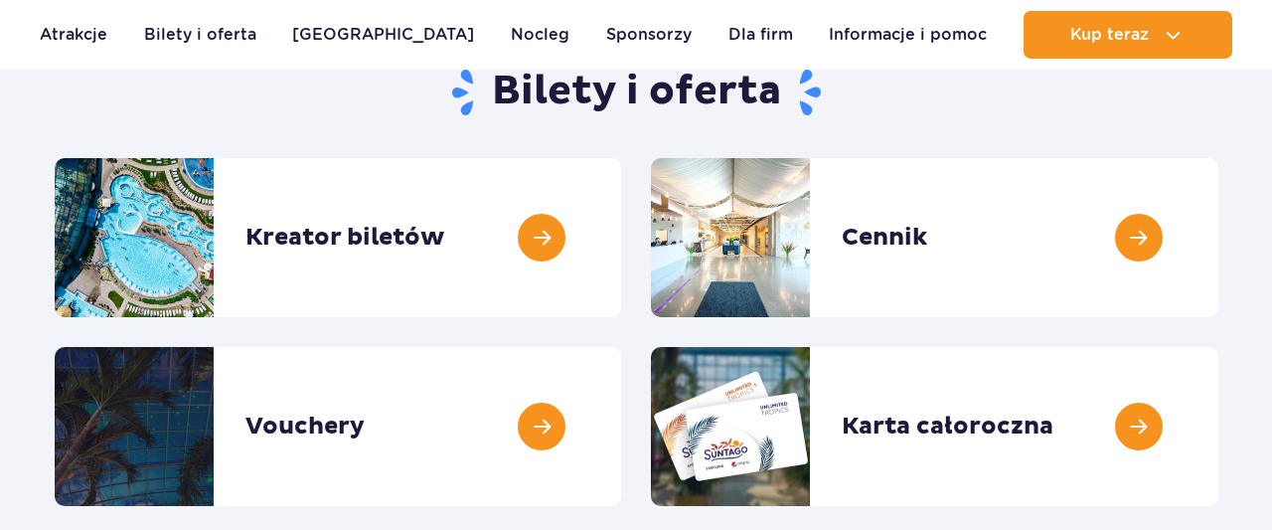
scroll to position [310, 0]
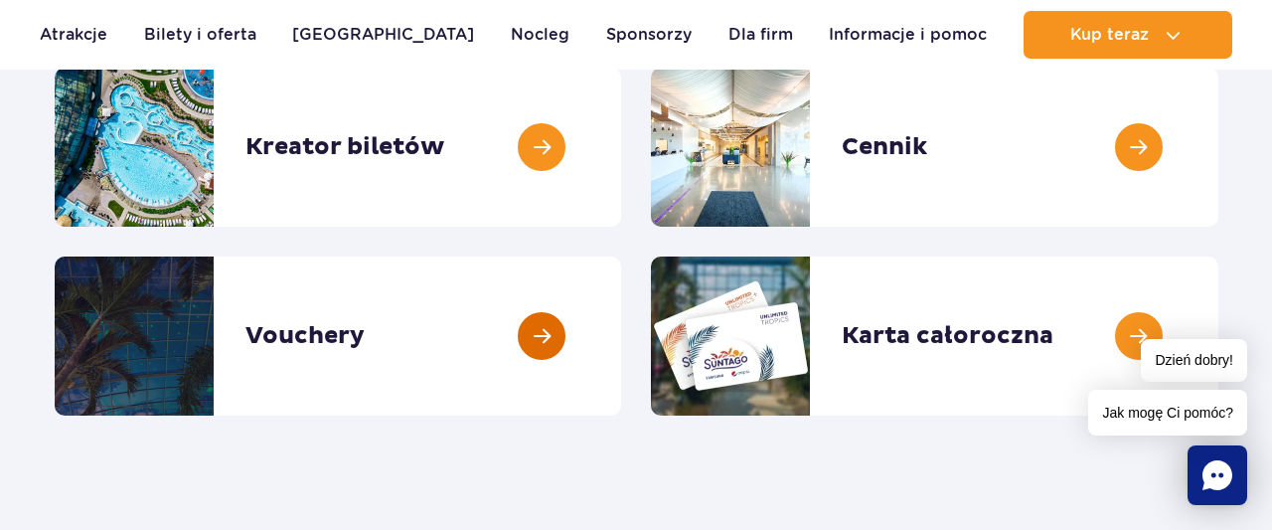
click at [621, 333] on link at bounding box center [621, 335] width 0 height 159
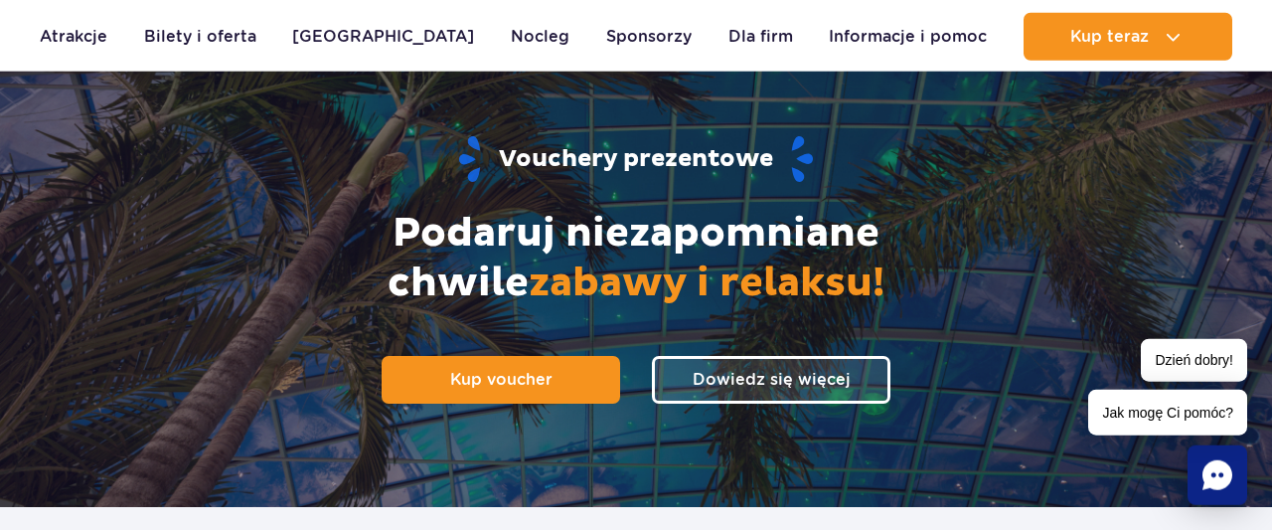
scroll to position [207, 0]
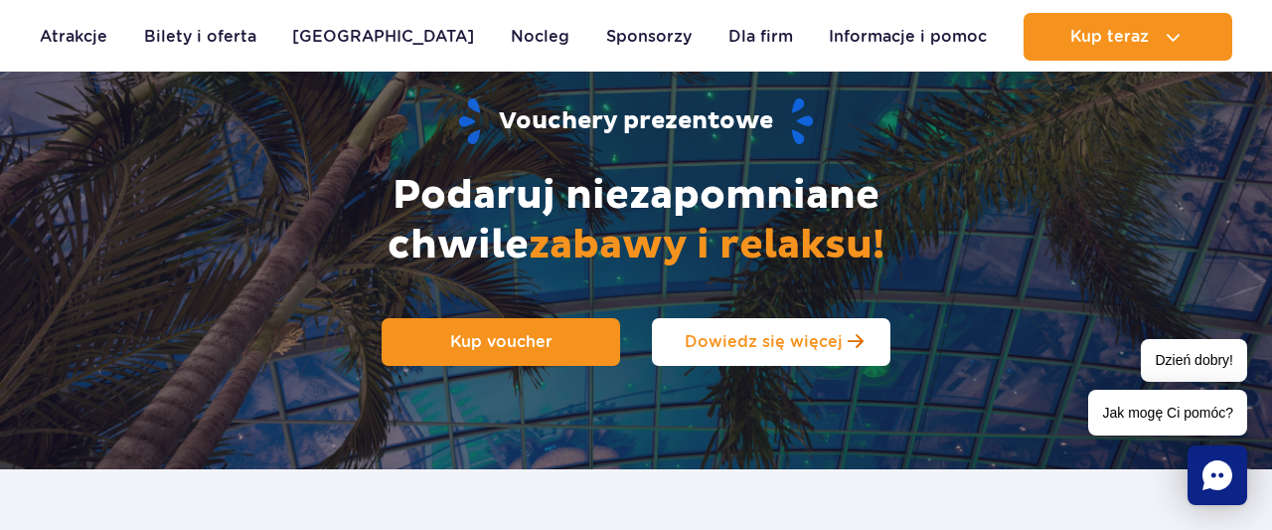
click at [719, 343] on span "Dowiedz się więcej" at bounding box center [764, 341] width 158 height 19
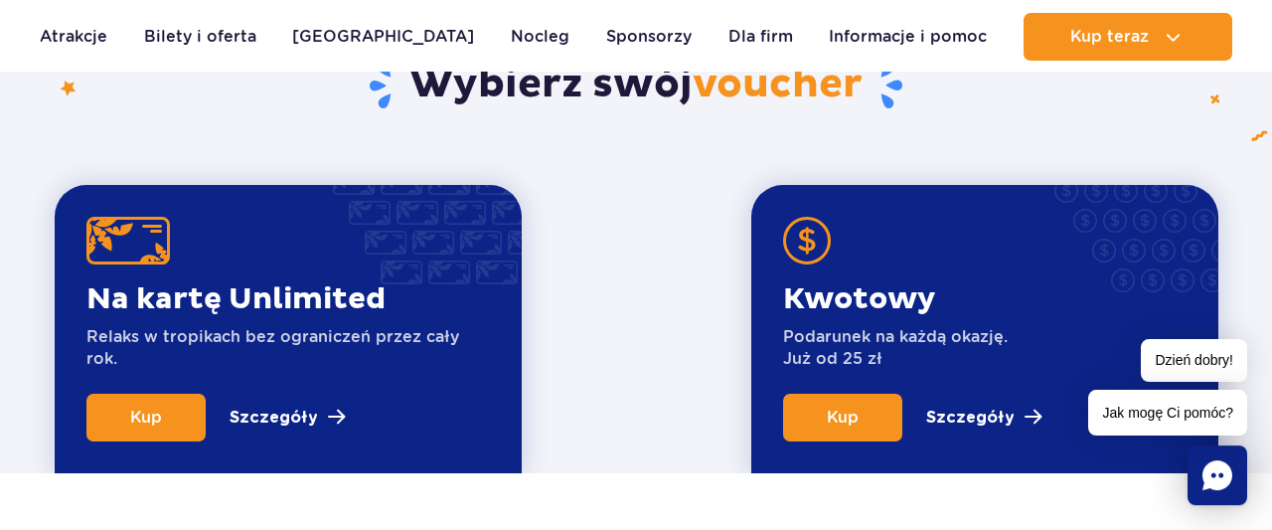
scroll to position [779, 0]
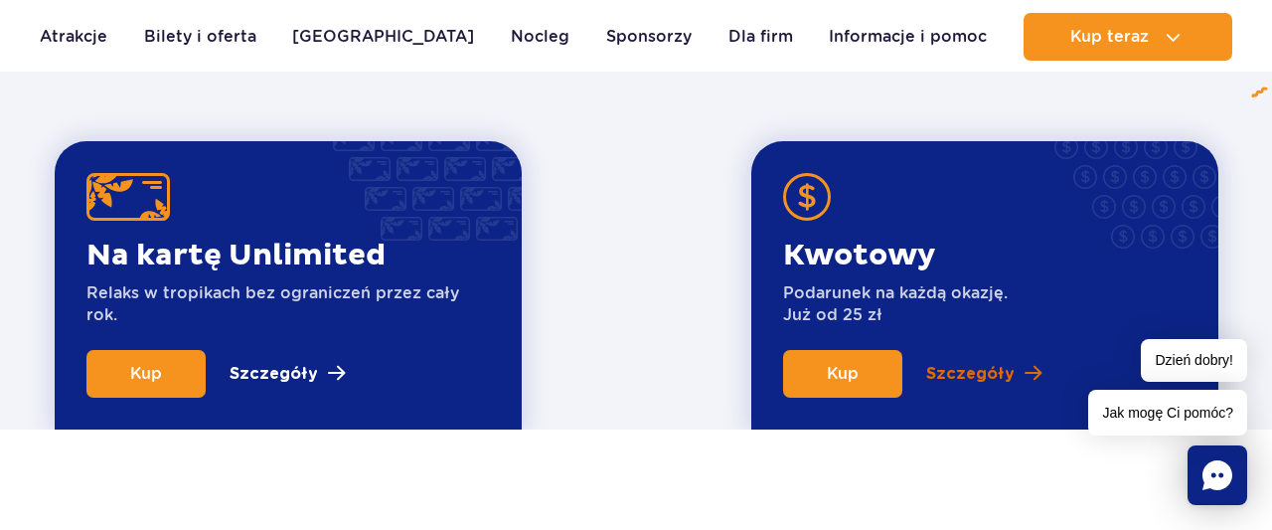
click at [958, 375] on p "Szczegóły" at bounding box center [970, 374] width 88 height 24
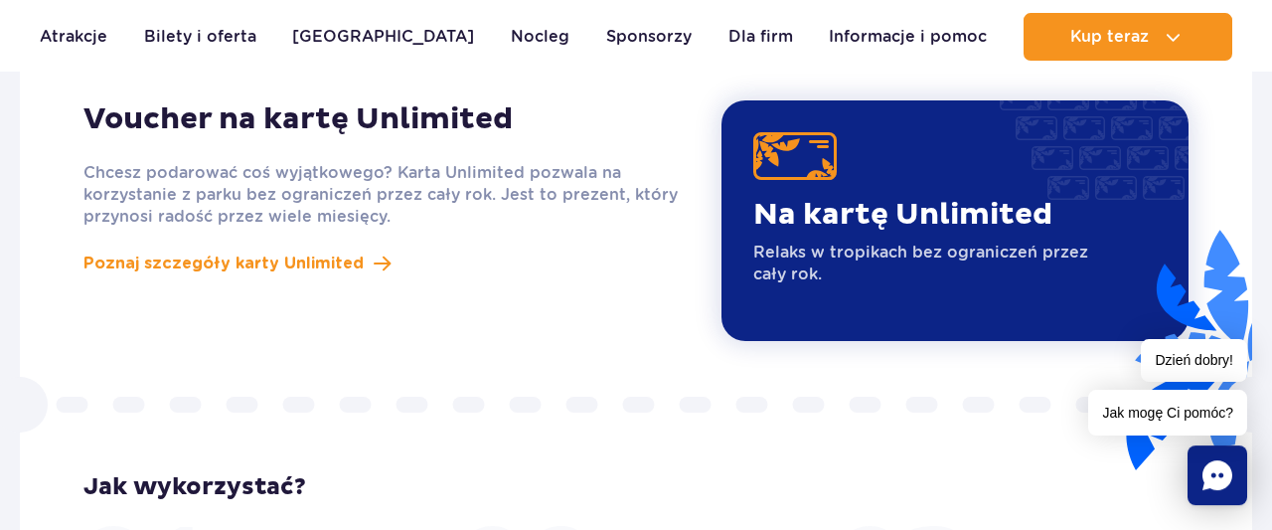
scroll to position [1795, 0]
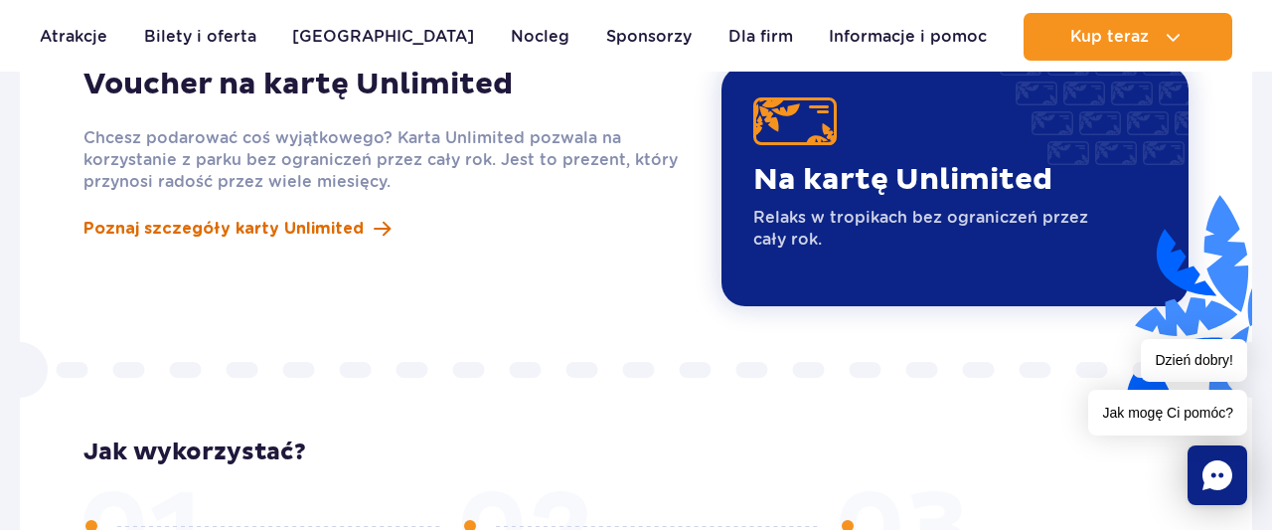
click at [242, 217] on span "Poznaj szczegóły karty Unlimited" at bounding box center [223, 229] width 280 height 24
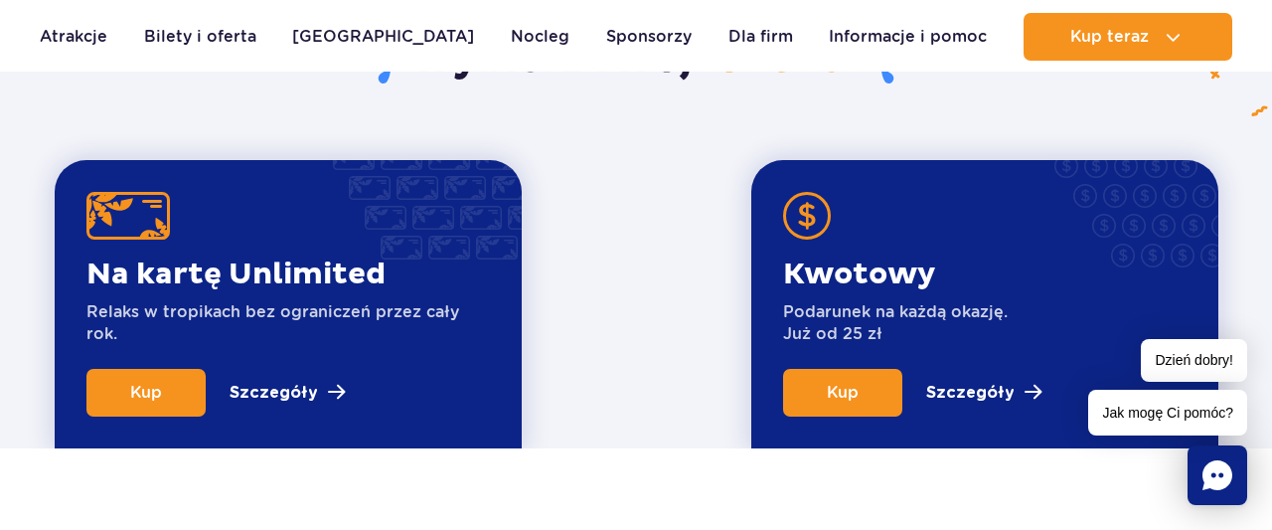
scroll to position [761, 0]
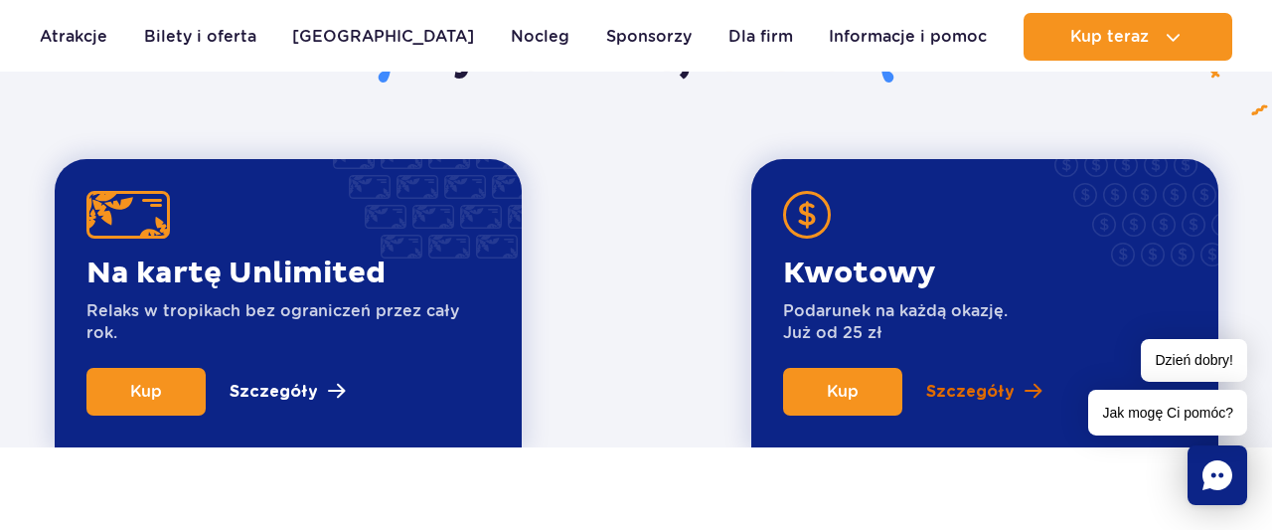
click at [969, 391] on p "Szczegóły" at bounding box center [970, 392] width 88 height 24
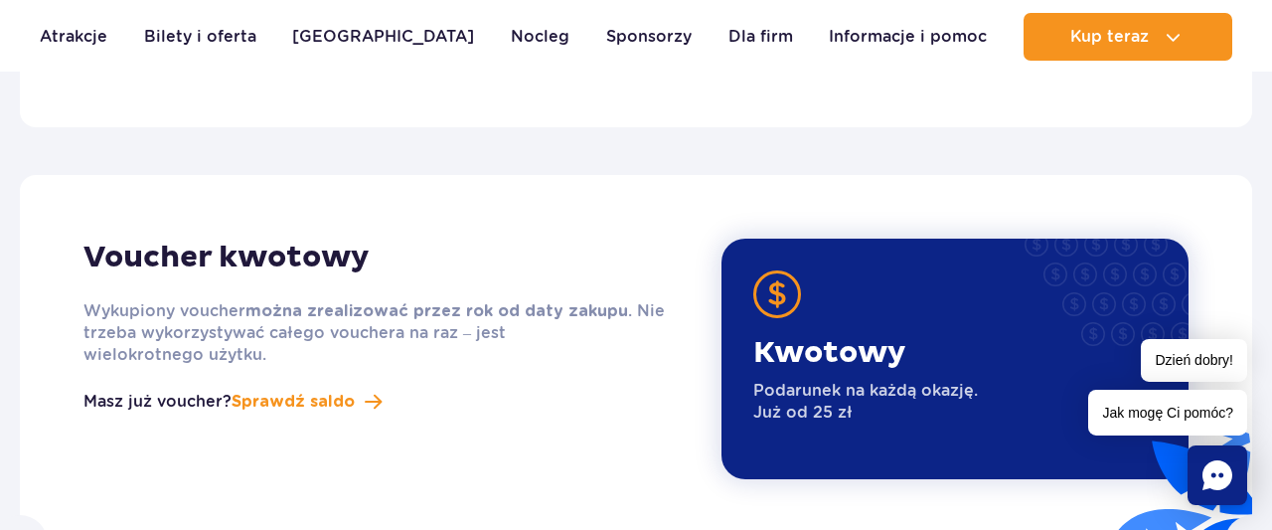
scroll to position [2518, 0]
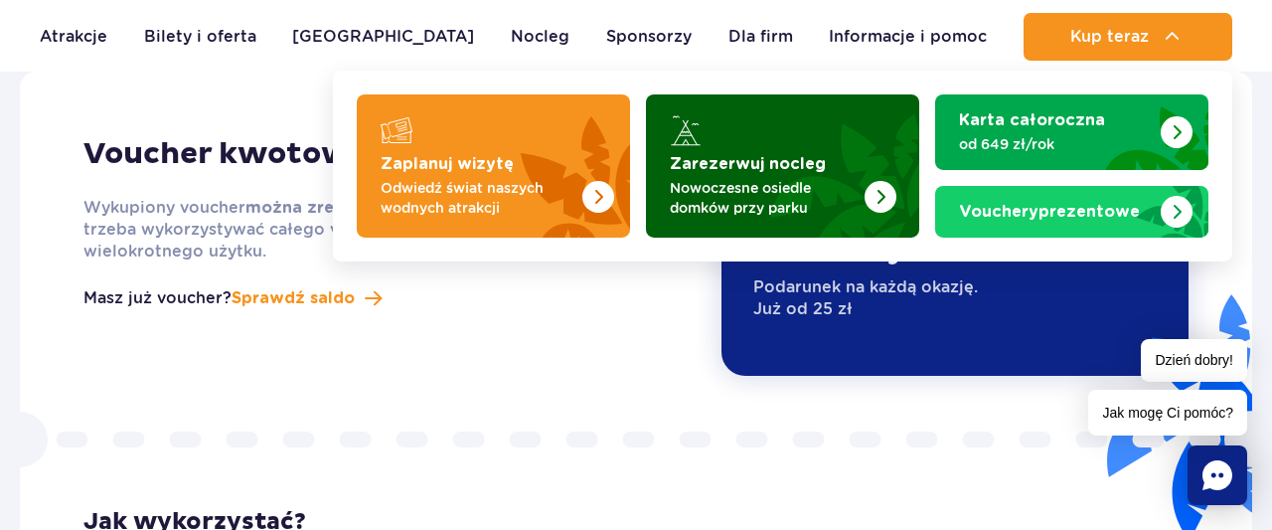
click at [772, 185] on p "Nowoczesne osiedle domków przy parku" at bounding box center [767, 198] width 194 height 40
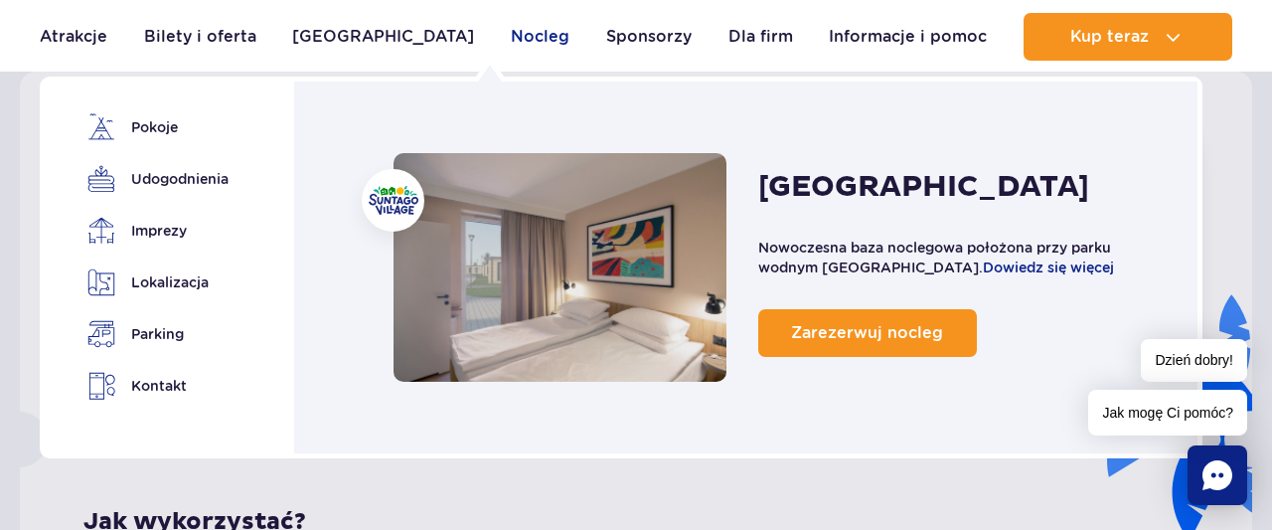
click at [511, 41] on link "Nocleg" at bounding box center [540, 37] width 59 height 48
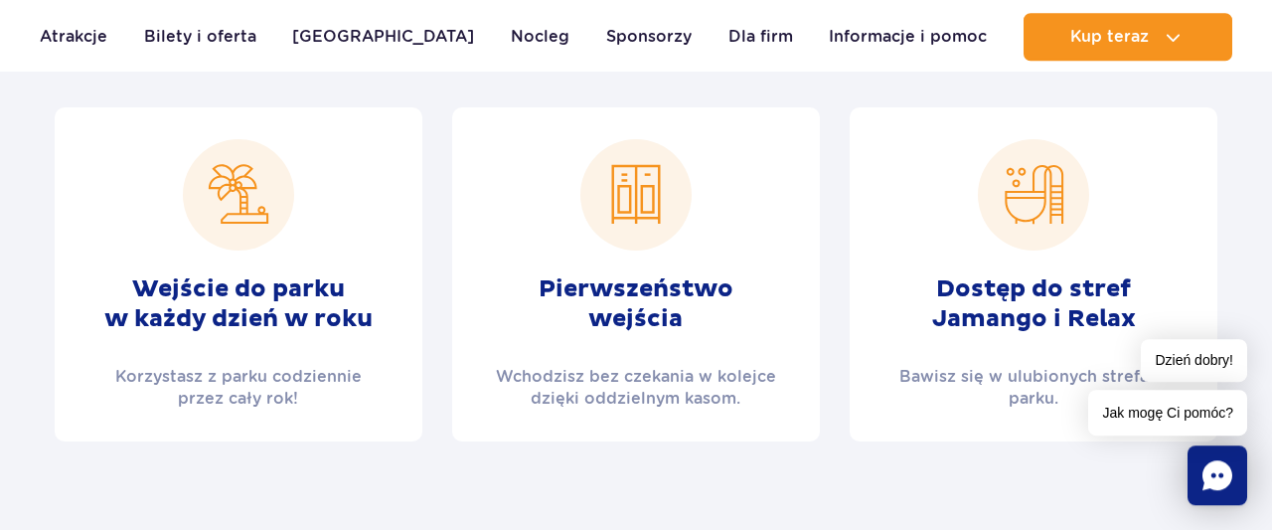
scroll to position [827, 0]
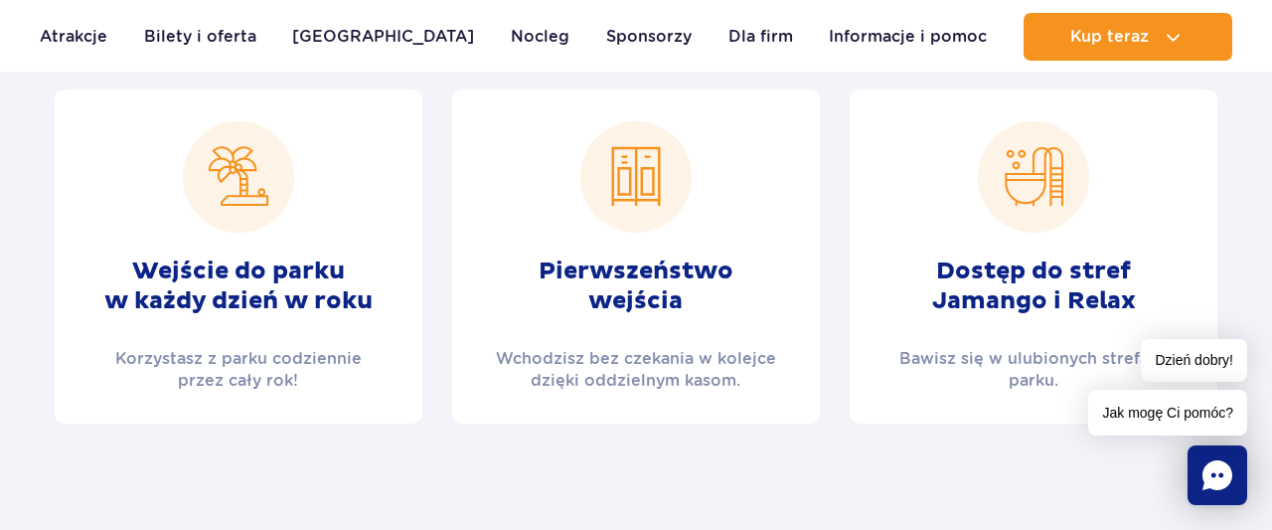
click at [240, 173] on img at bounding box center [238, 176] width 111 height 111
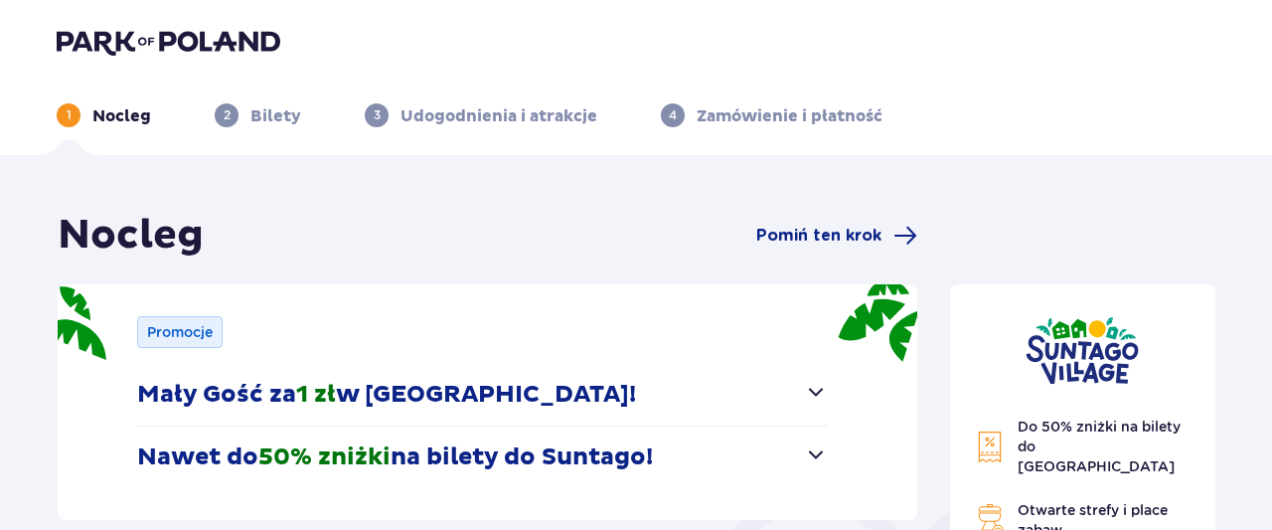
click at [822, 390] on span "button" at bounding box center [816, 392] width 24 height 24
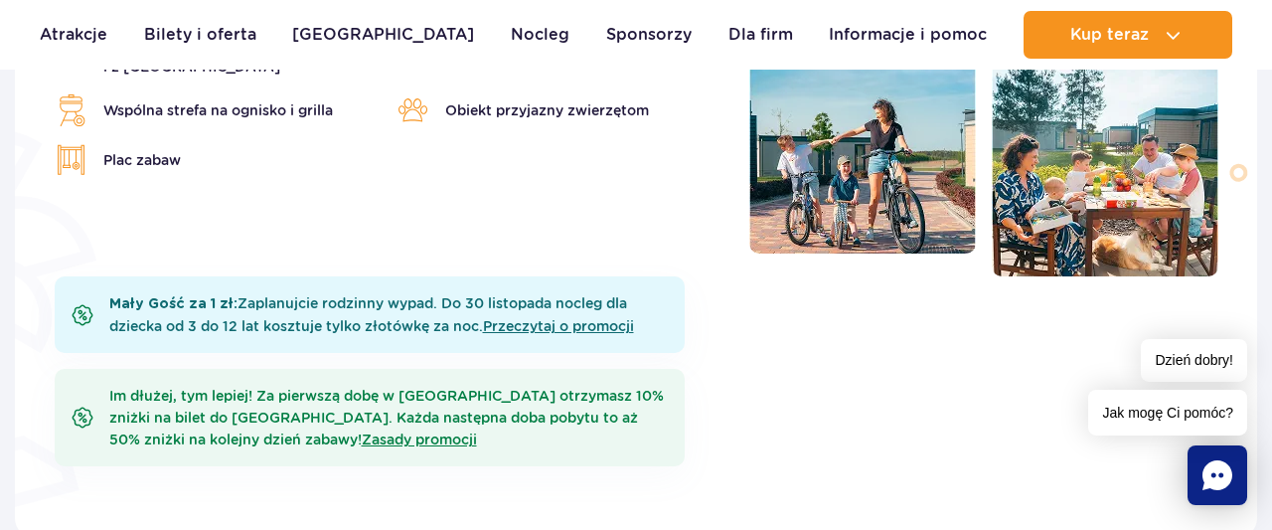
scroll to position [930, 0]
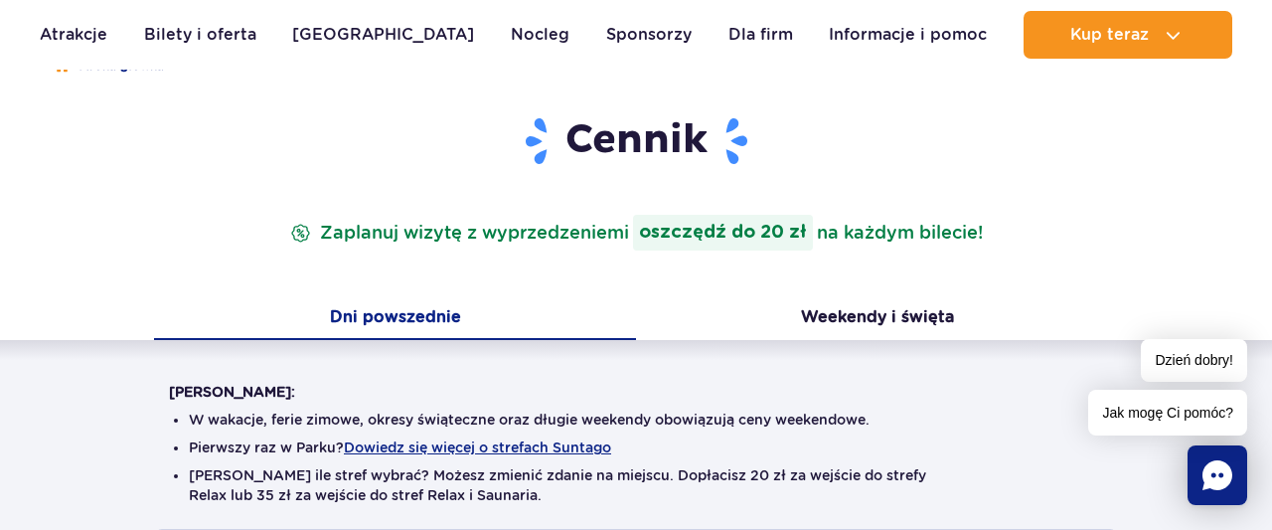
scroll to position [310, 0]
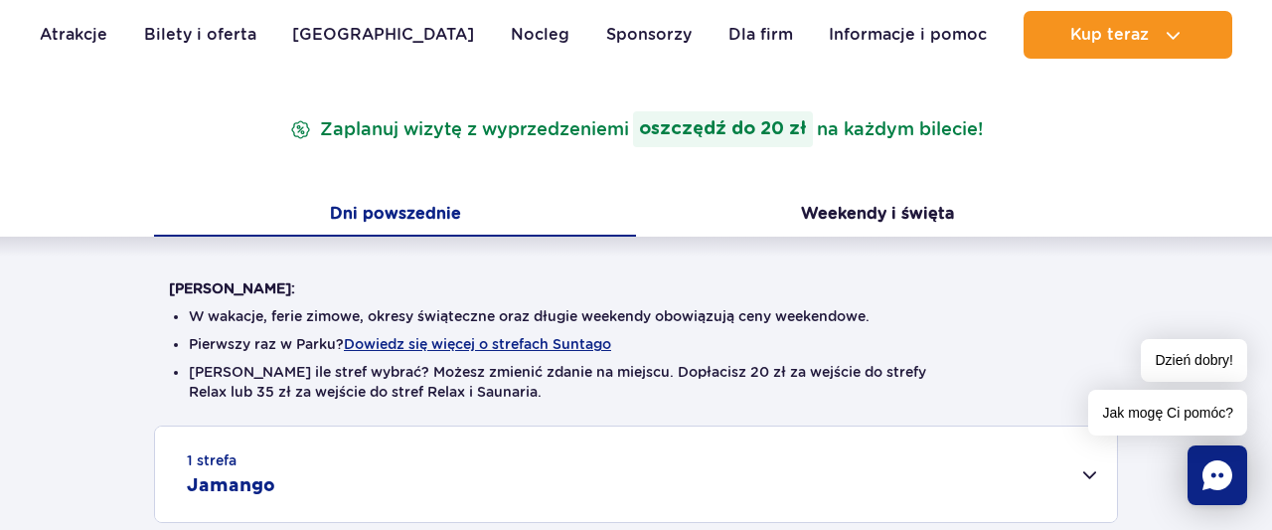
click at [418, 213] on button "Dni powszednie" at bounding box center [395, 216] width 482 height 42
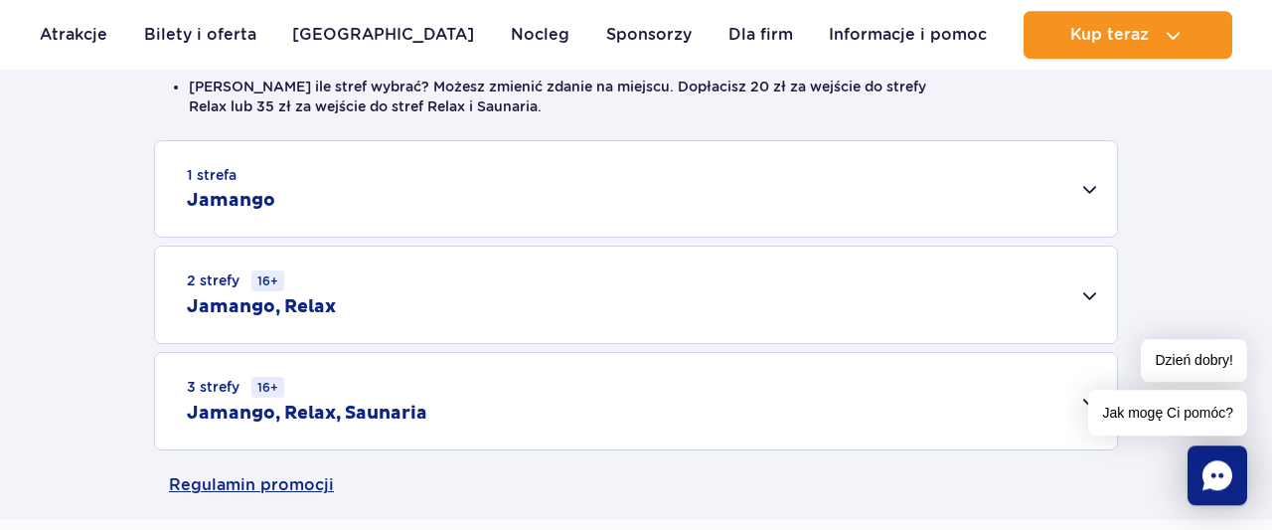
scroll to position [620, 0]
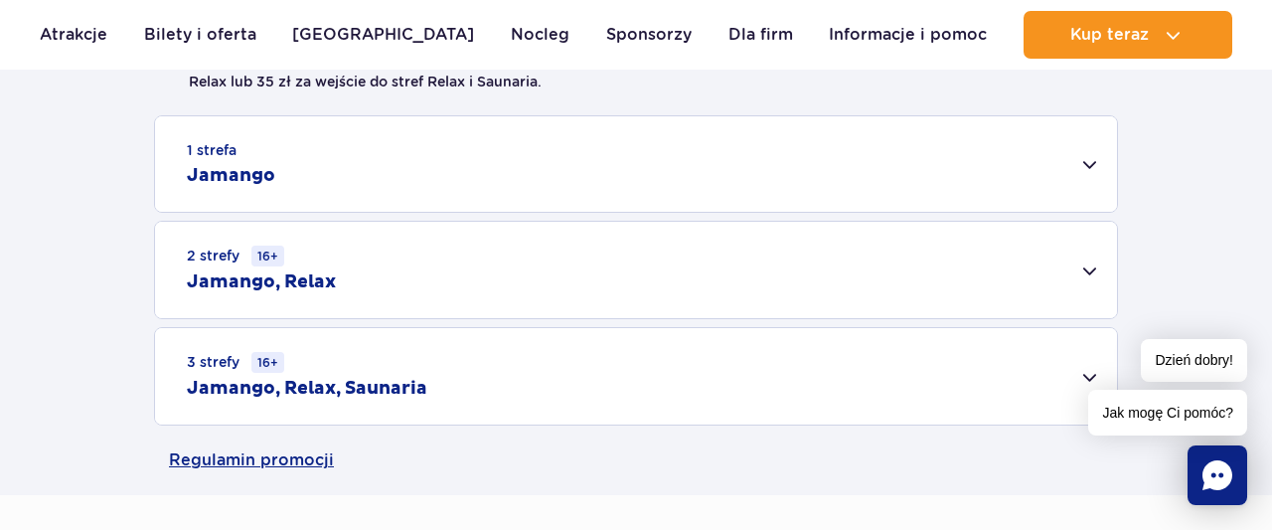
click at [212, 178] on h2 "Jamango" at bounding box center [231, 176] width 88 height 24
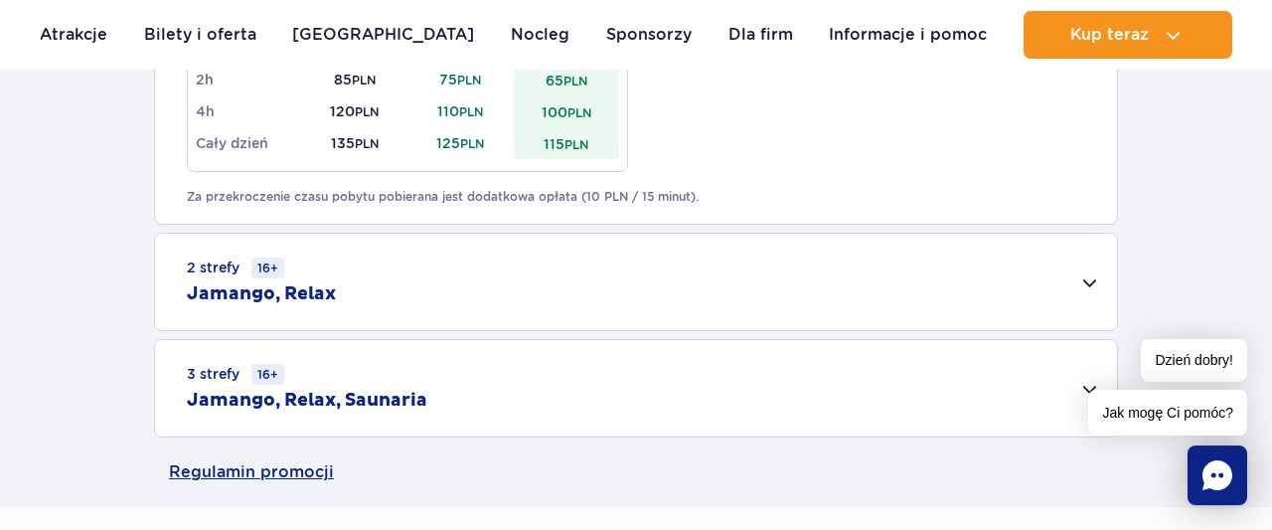
scroll to position [1447, 0]
